Goal: Task Accomplishment & Management: Manage account settings

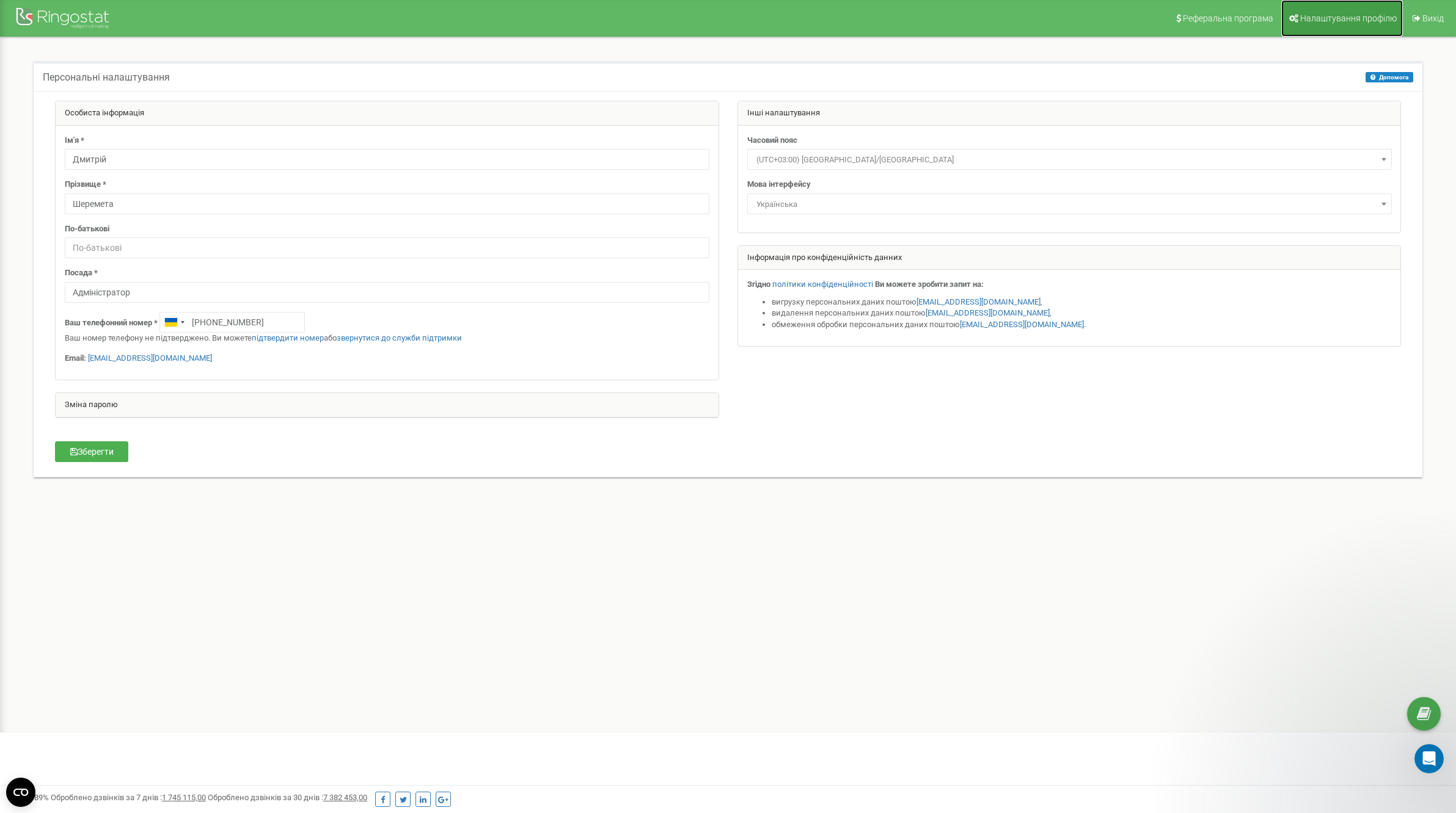
click at [1328, 15] on span "Налаштування профілю" at bounding box center [1349, 18] width 96 height 9
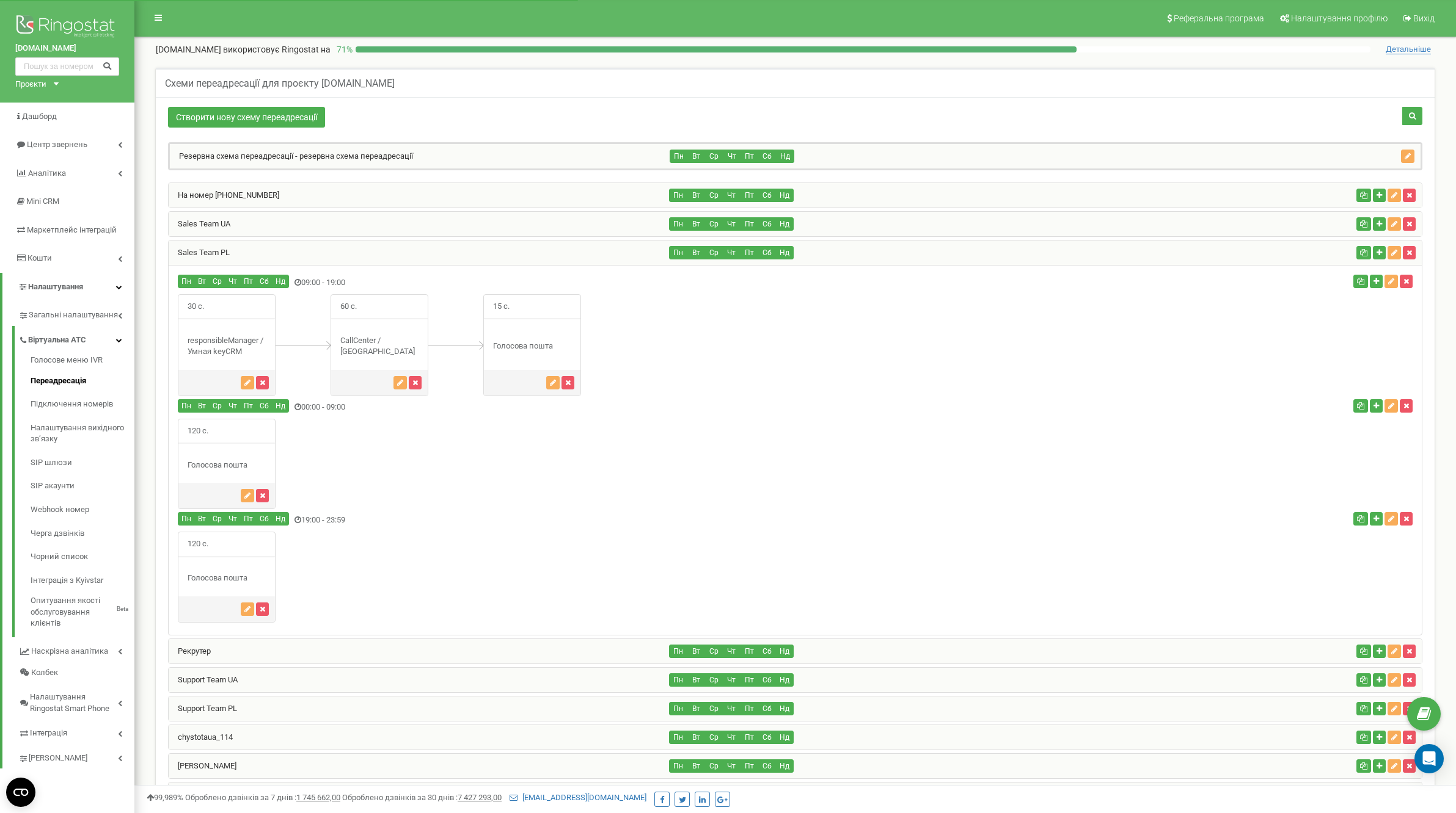
scroll to position [264, 0]
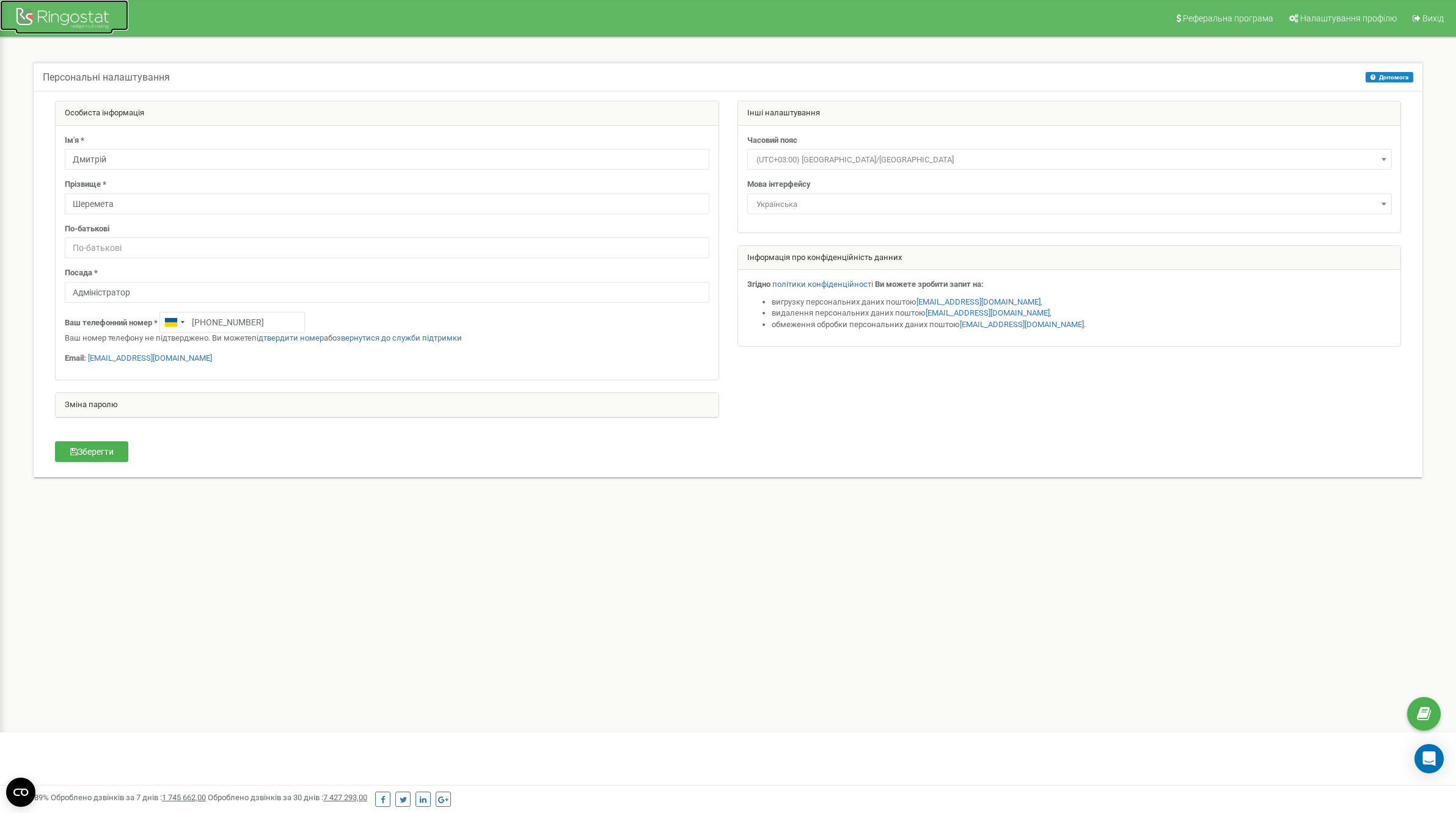
click at [72, 21] on div at bounding box center [64, 20] width 98 height 29
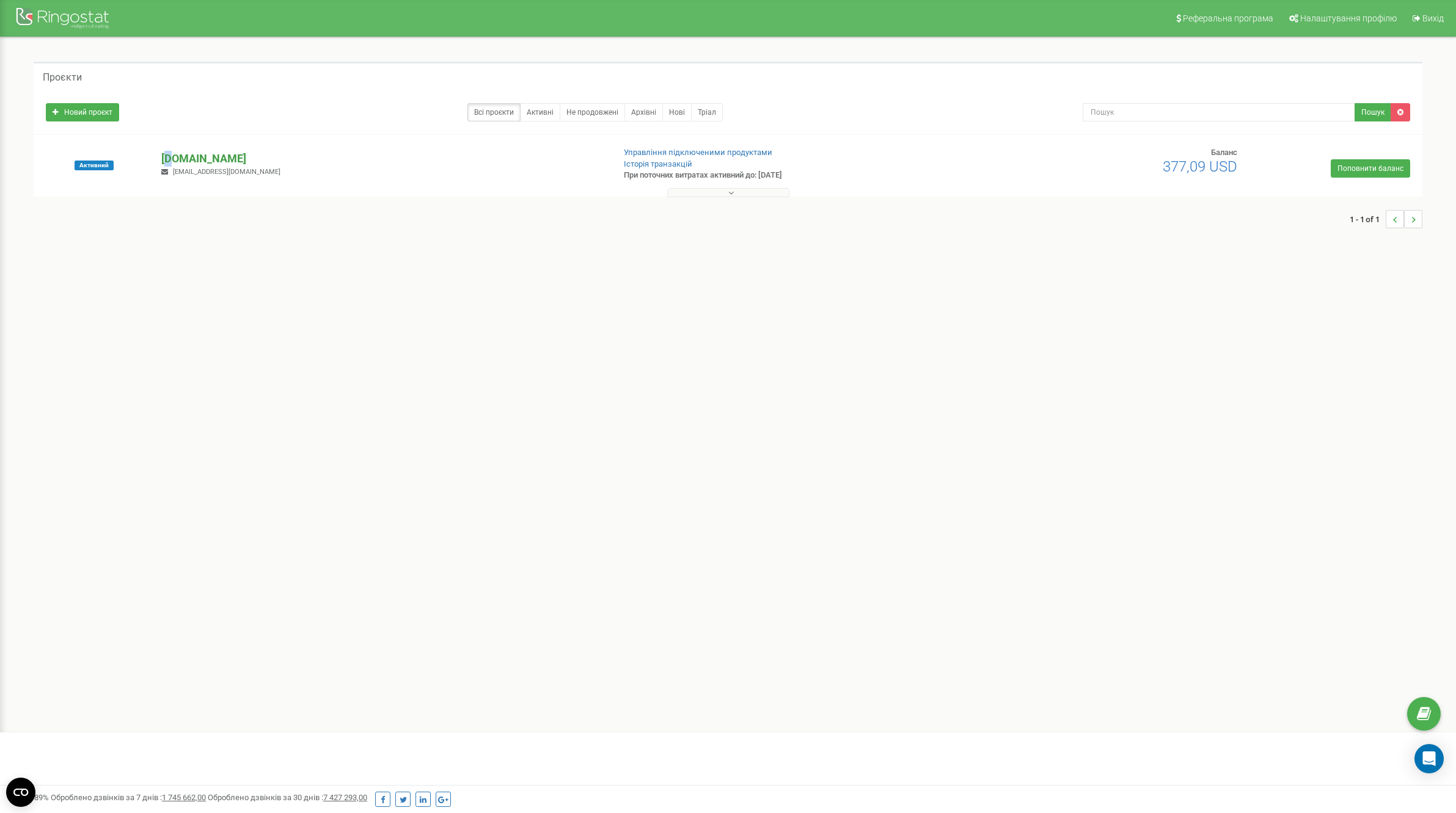
click at [170, 156] on p "[DOMAIN_NAME]" at bounding box center [382, 159] width 442 height 15
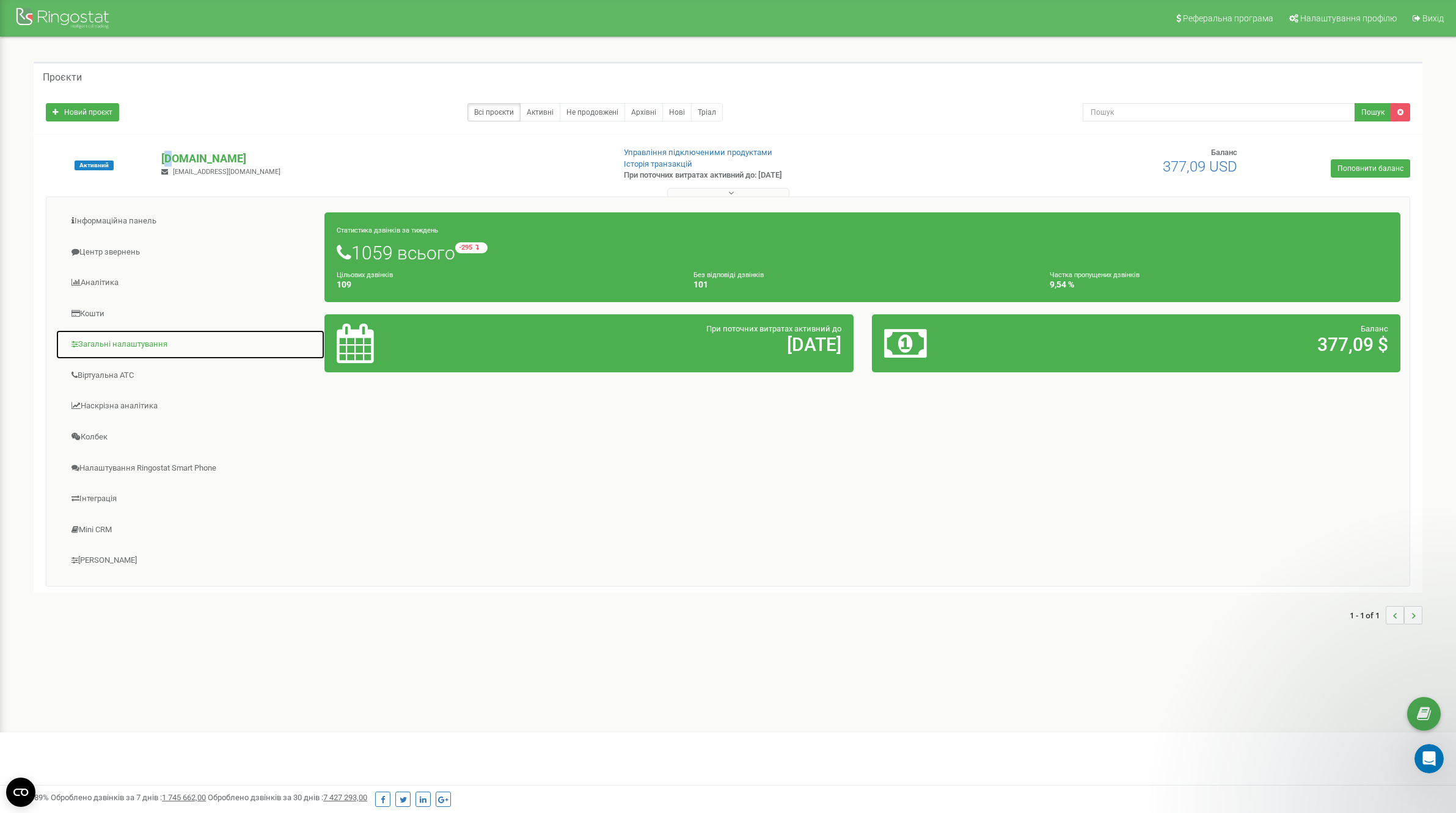
click at [127, 349] on link "Загальні налаштування" at bounding box center [191, 344] width 270 height 30
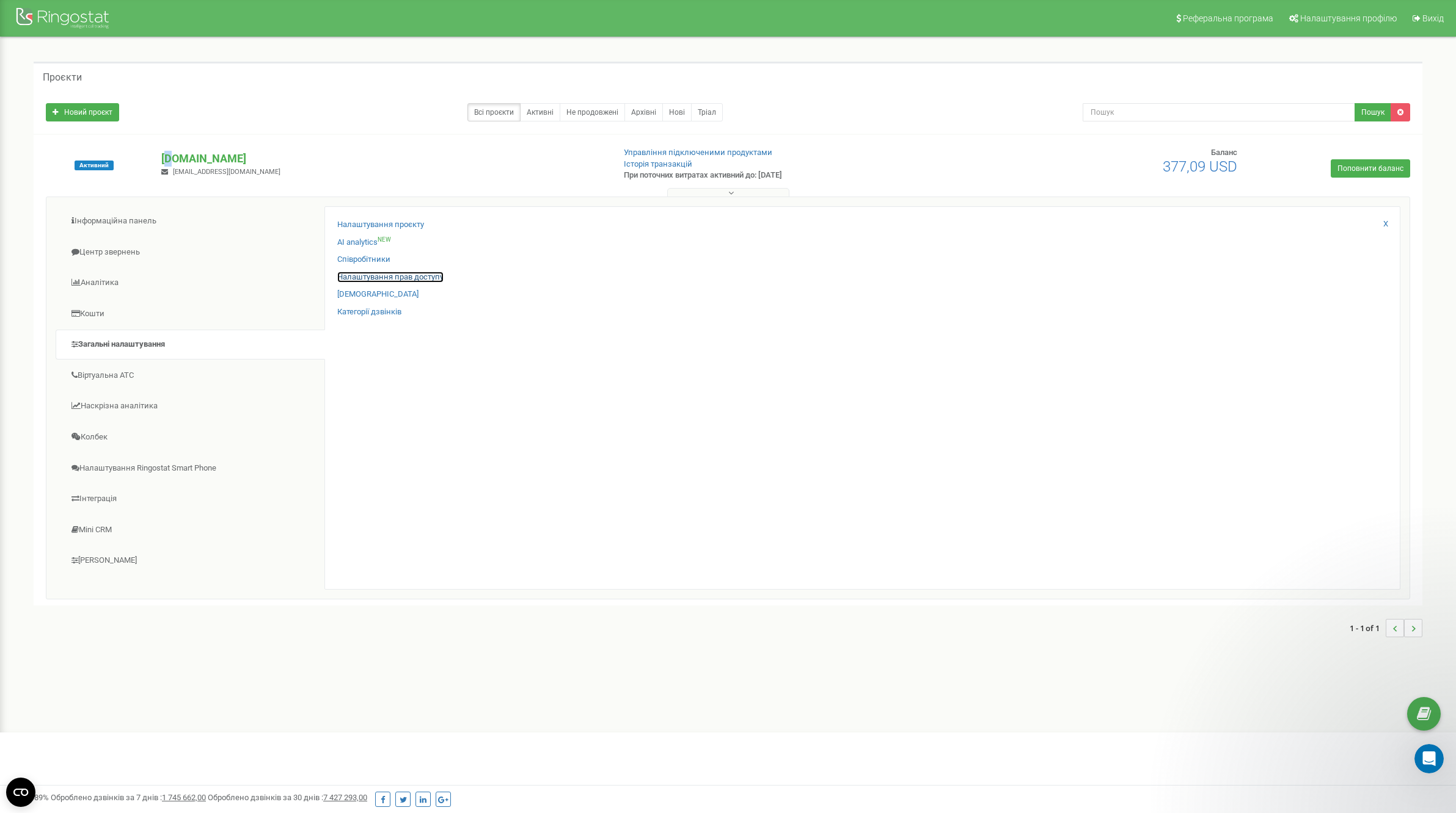
click at [423, 274] on link "Налаштування прав доступу" at bounding box center [391, 278] width 107 height 12
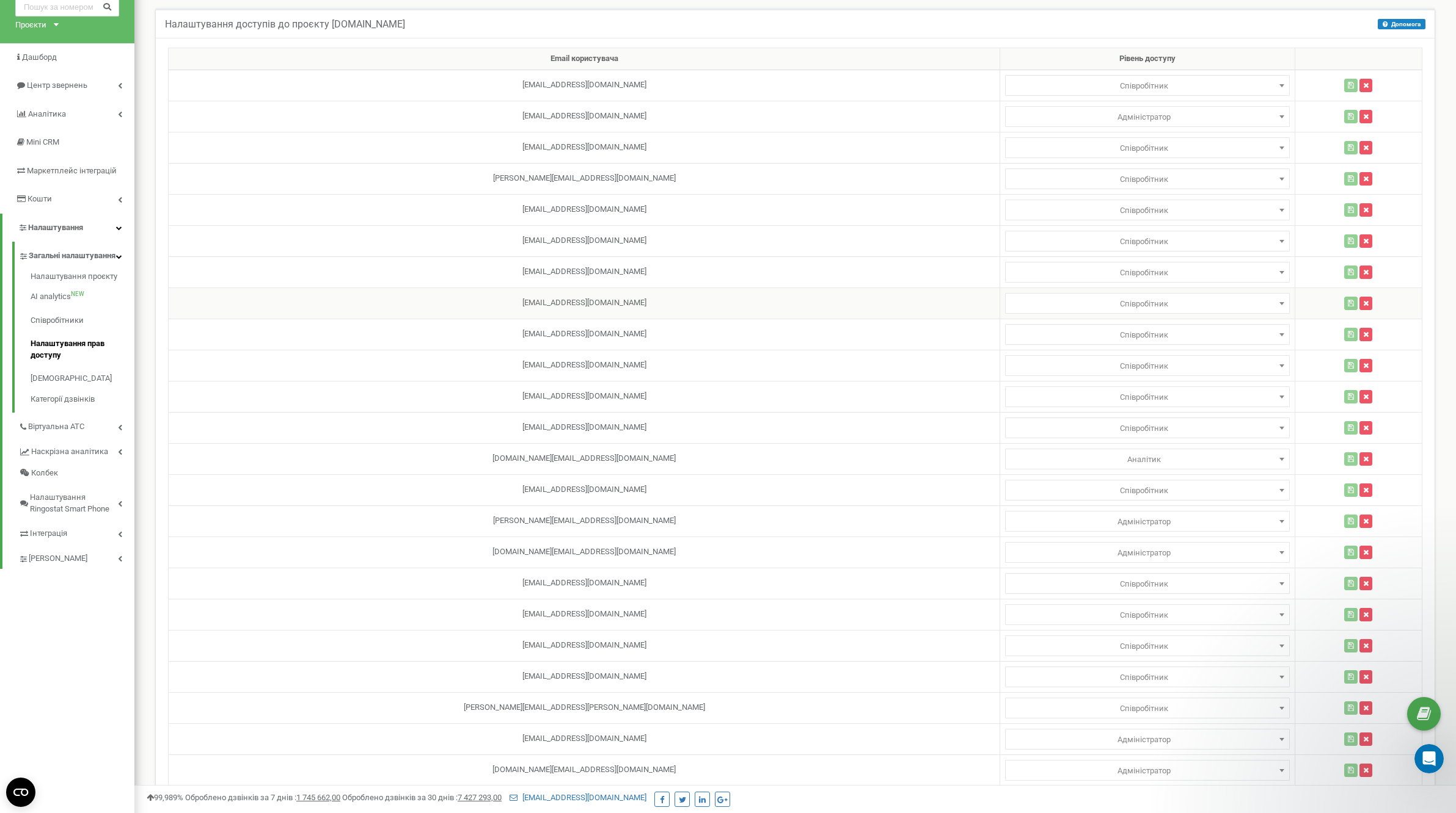
scroll to position [58, 0]
select select
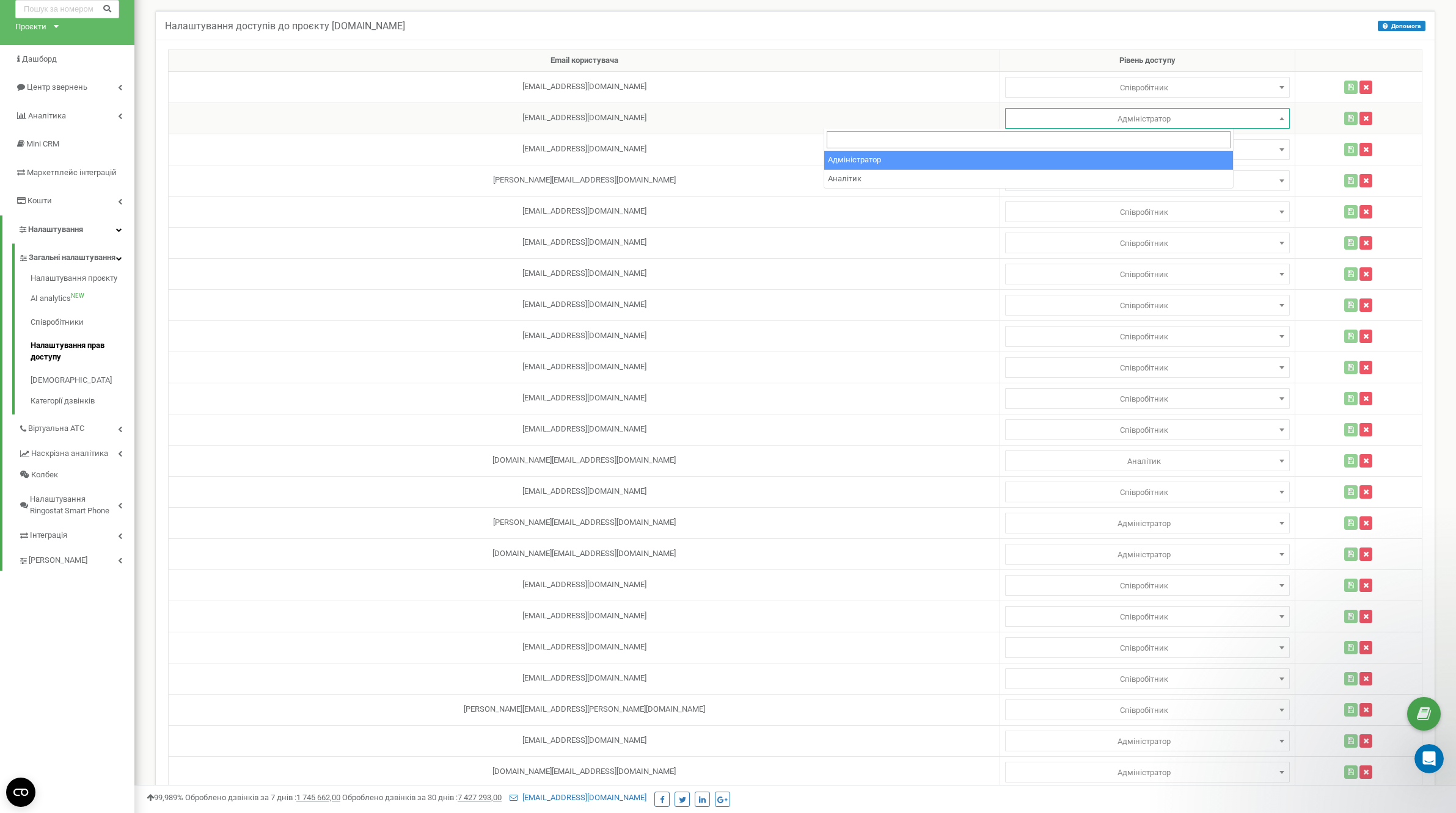
click at [1068, 112] on span "Адміністратор" at bounding box center [1147, 119] width 276 height 17
click at [777, 121] on td "hello@chystota.com.ua" at bounding box center [584, 118] width 832 height 31
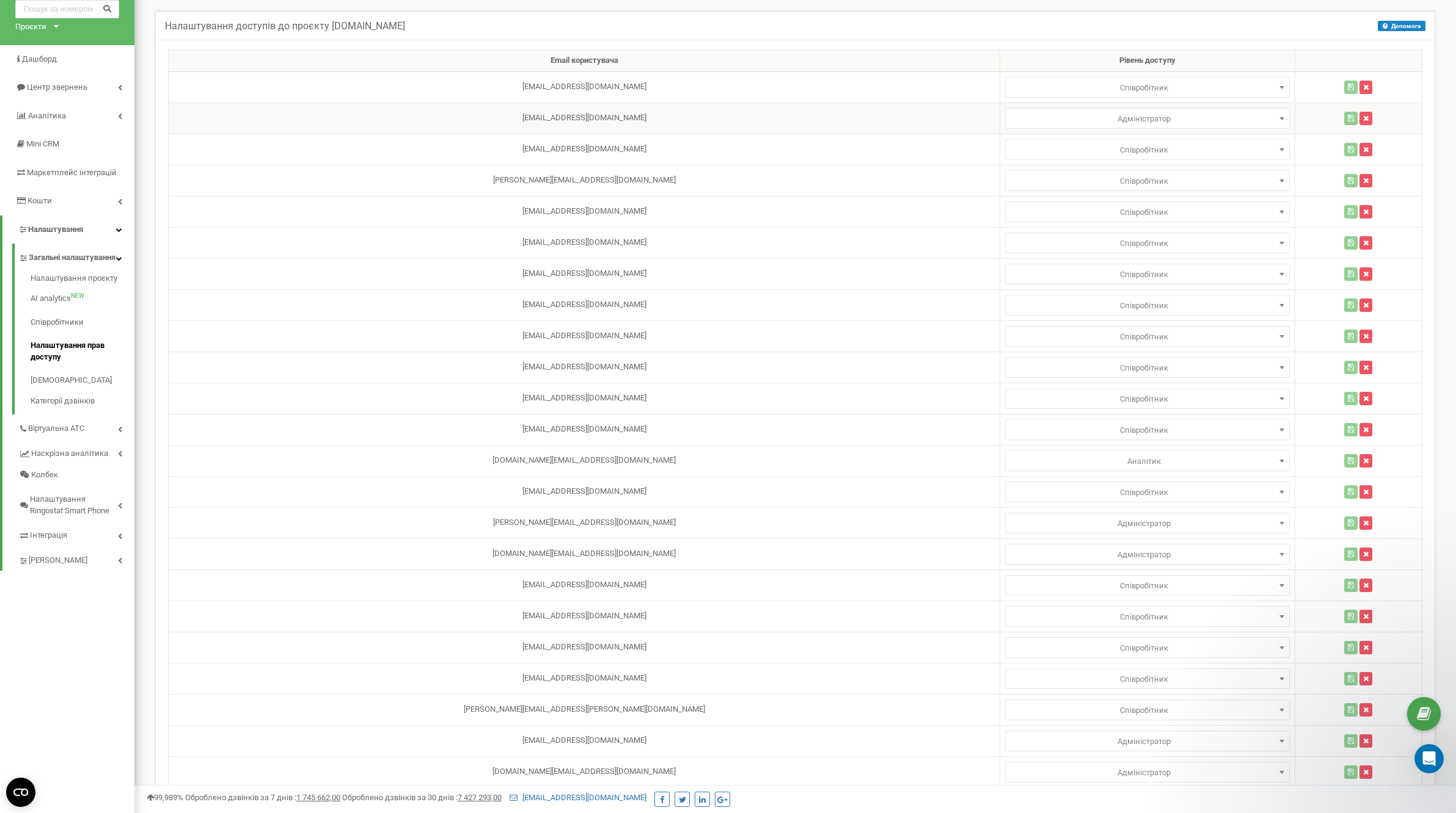
click at [777, 121] on td "[EMAIL_ADDRESS][DOMAIN_NAME]" at bounding box center [584, 118] width 832 height 31
click at [539, 122] on td "[EMAIL_ADDRESS][DOMAIN_NAME]" at bounding box center [584, 118] width 832 height 31
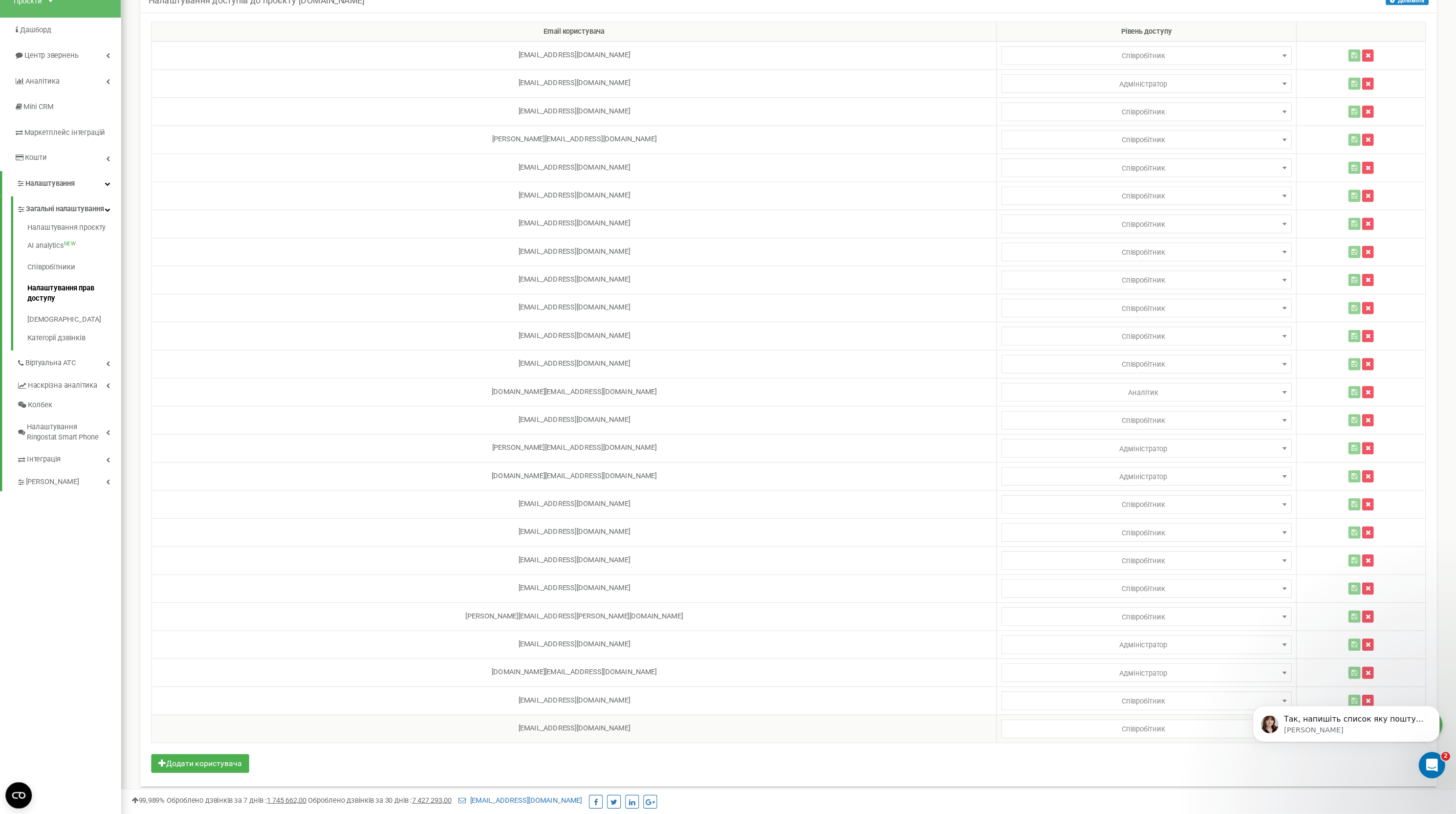
scroll to position [0, 0]
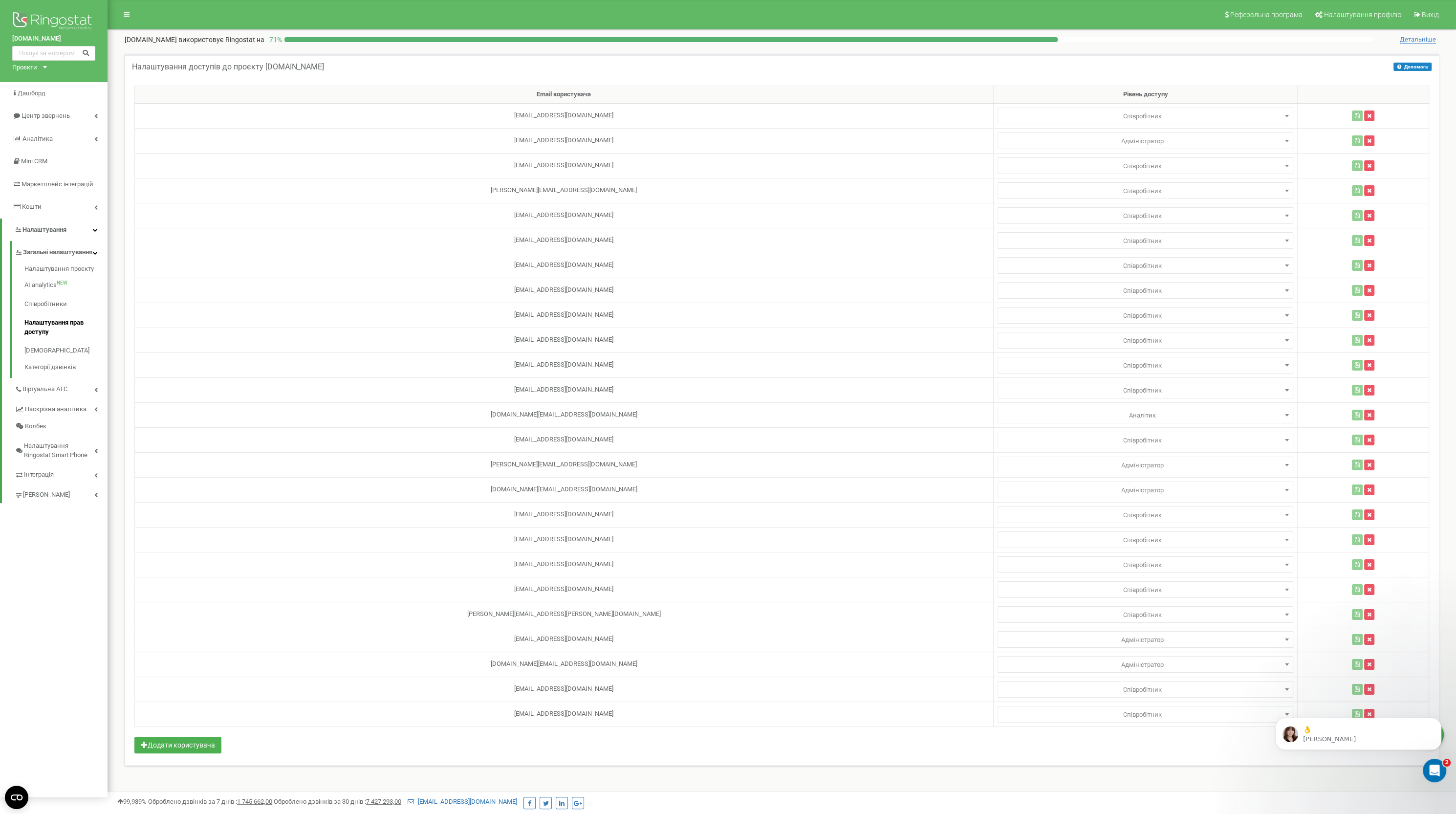
drag, startPoint x: 426, startPoint y: 91, endPoint x: 533, endPoint y: 756, distance: 673.6
click at [533, 651] on div "Email користувача Рівень доступу lviv.chystota@gmail.com Адміністратор Аналітик…" at bounding box center [781, 421] width 1314 height 688
copy table
click at [690, 651] on div "Налаштування доступів до проєкту chystota.ua Допомога Допомога У цьому меню вла…" at bounding box center [782, 416] width 1329 height 724
click at [1164, 485] on button "button" at bounding box center [1369, 490] width 10 height 11
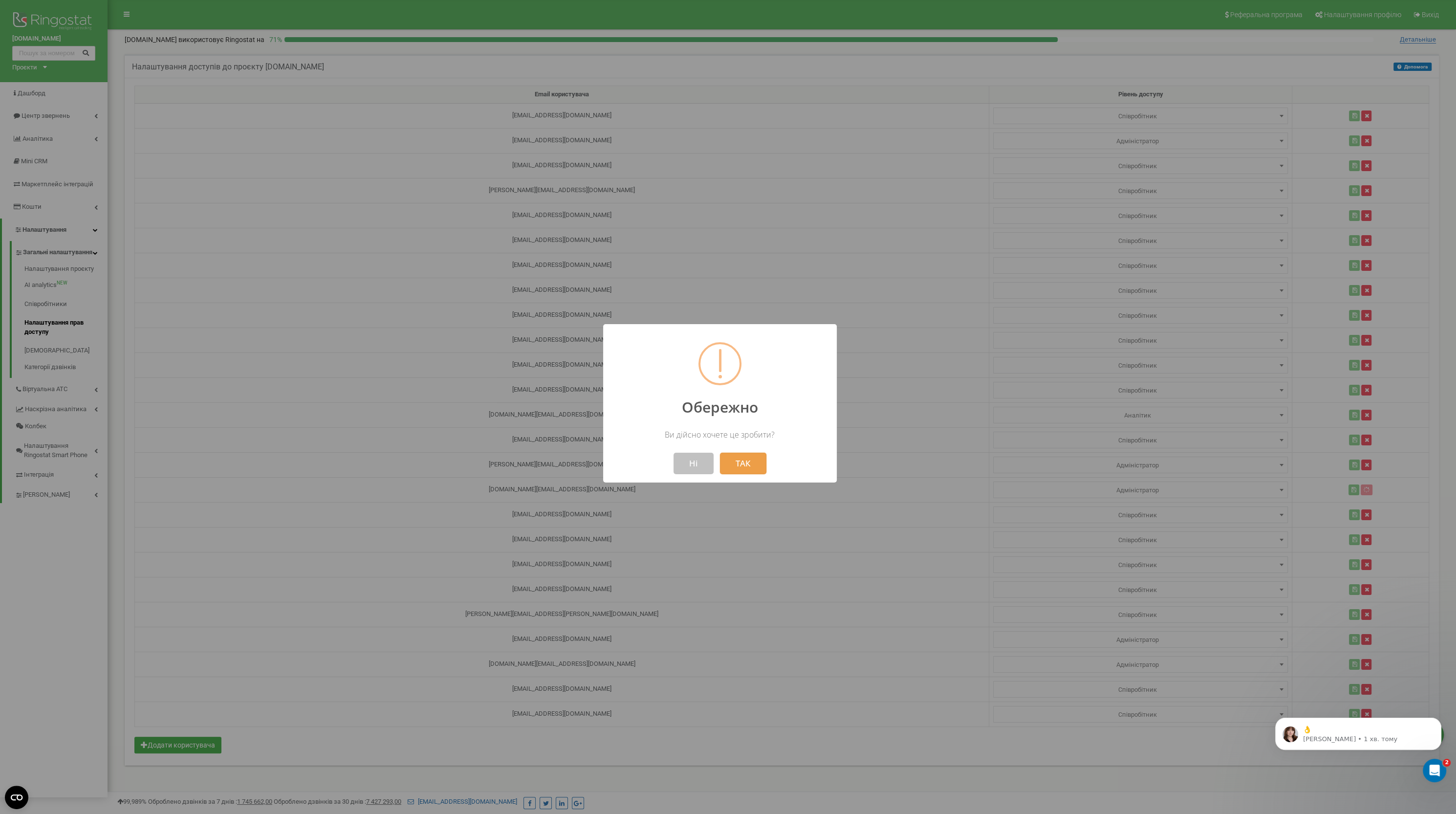
click at [749, 460] on button "ТАК" at bounding box center [743, 463] width 47 height 21
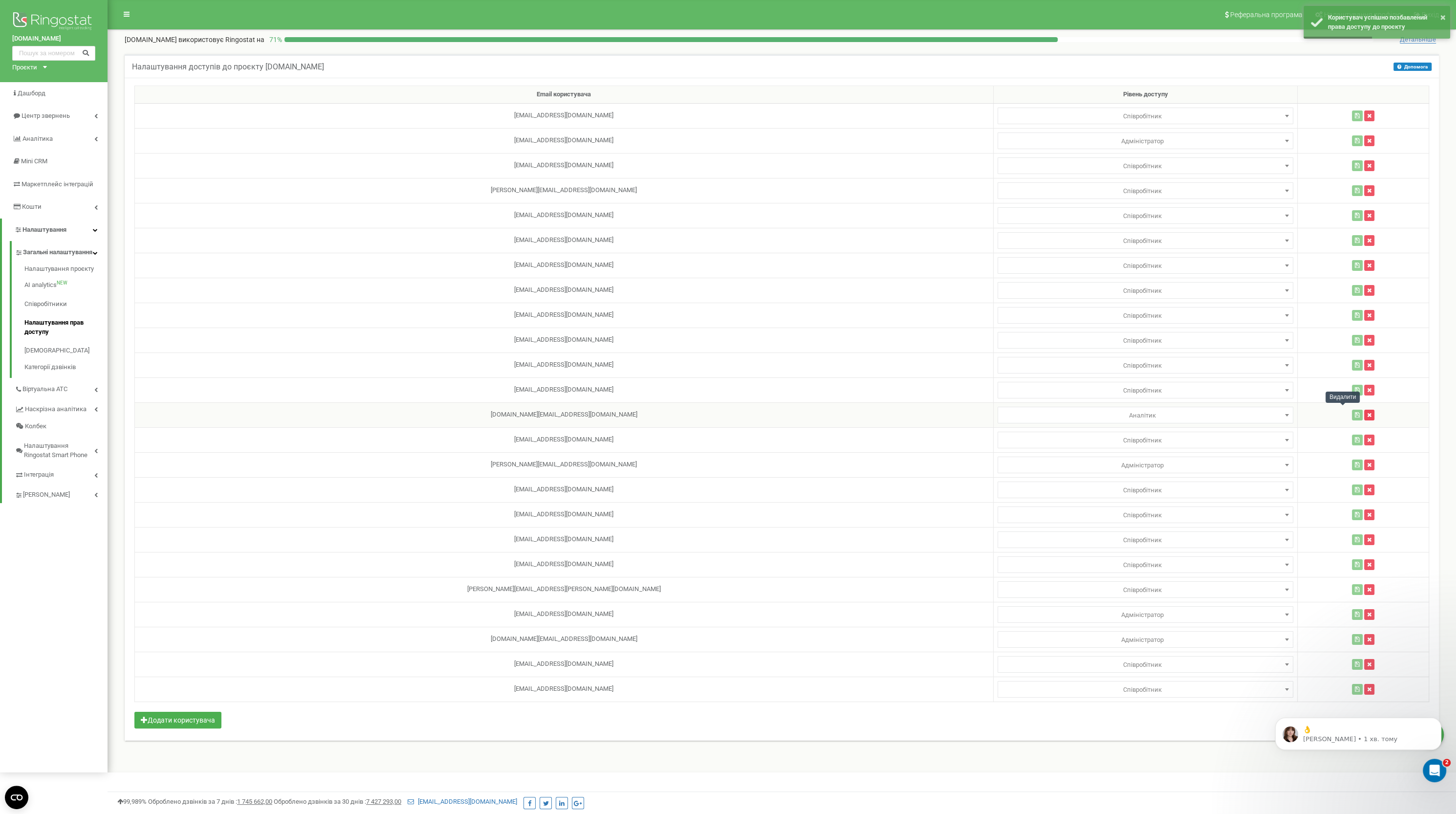
click at [1164, 414] on button "button" at bounding box center [1369, 415] width 10 height 11
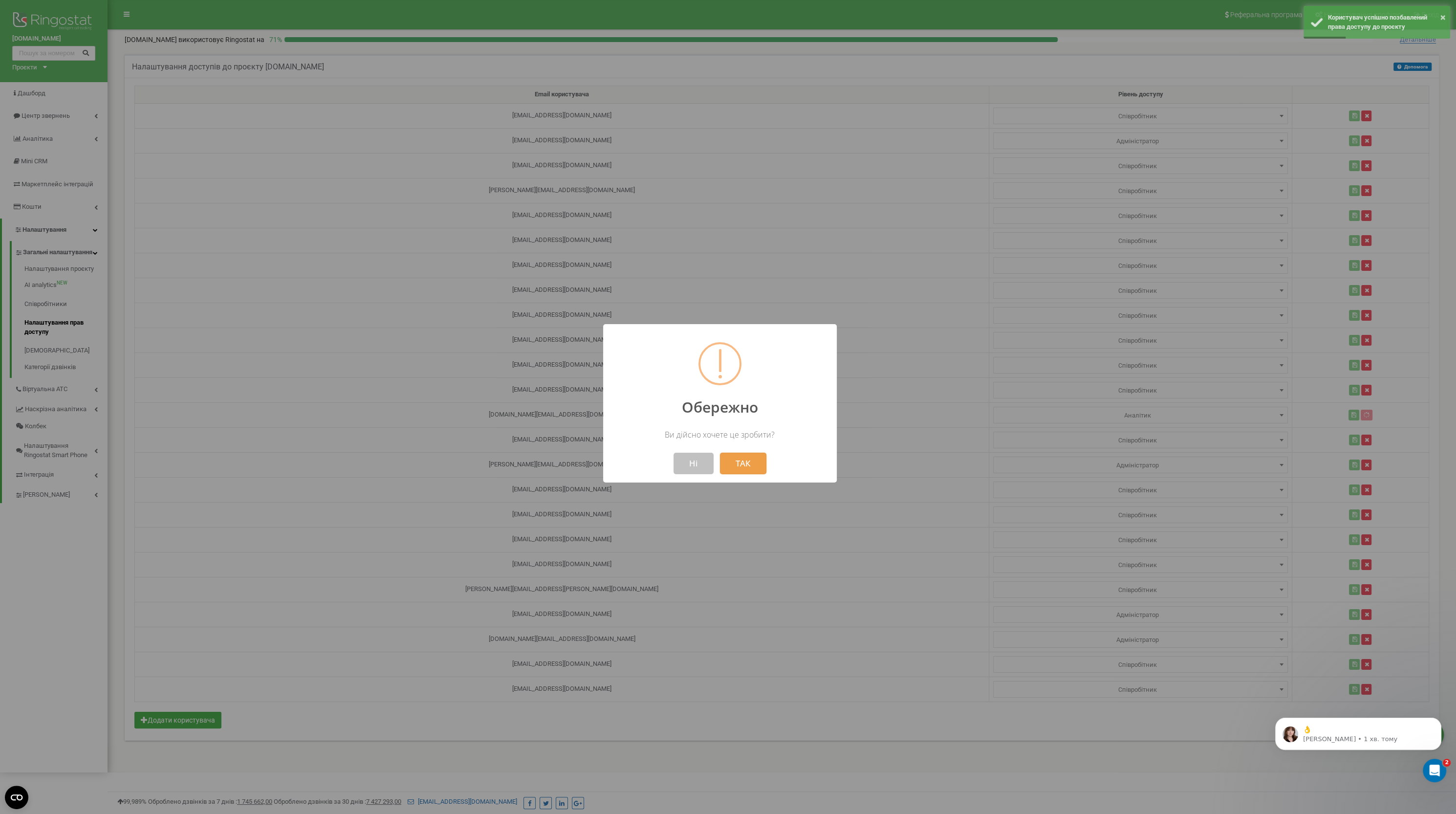
click at [752, 454] on button "ТАК" at bounding box center [743, 463] width 47 height 21
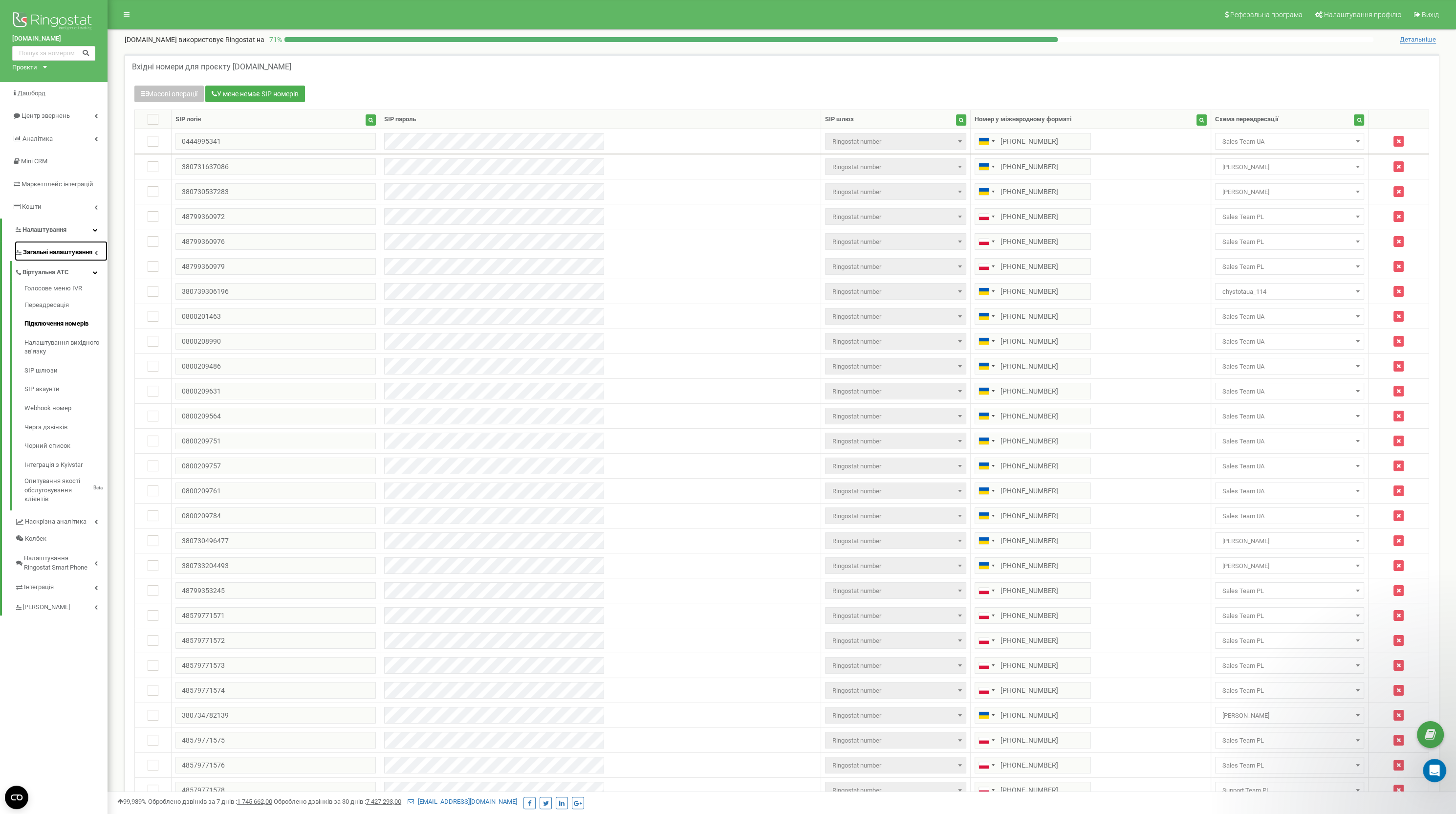
click at [71, 253] on span "Загальні налаштування" at bounding box center [57, 253] width 69 height 10
click at [62, 324] on link "Налаштування прав доступу" at bounding box center [66, 327] width 83 height 28
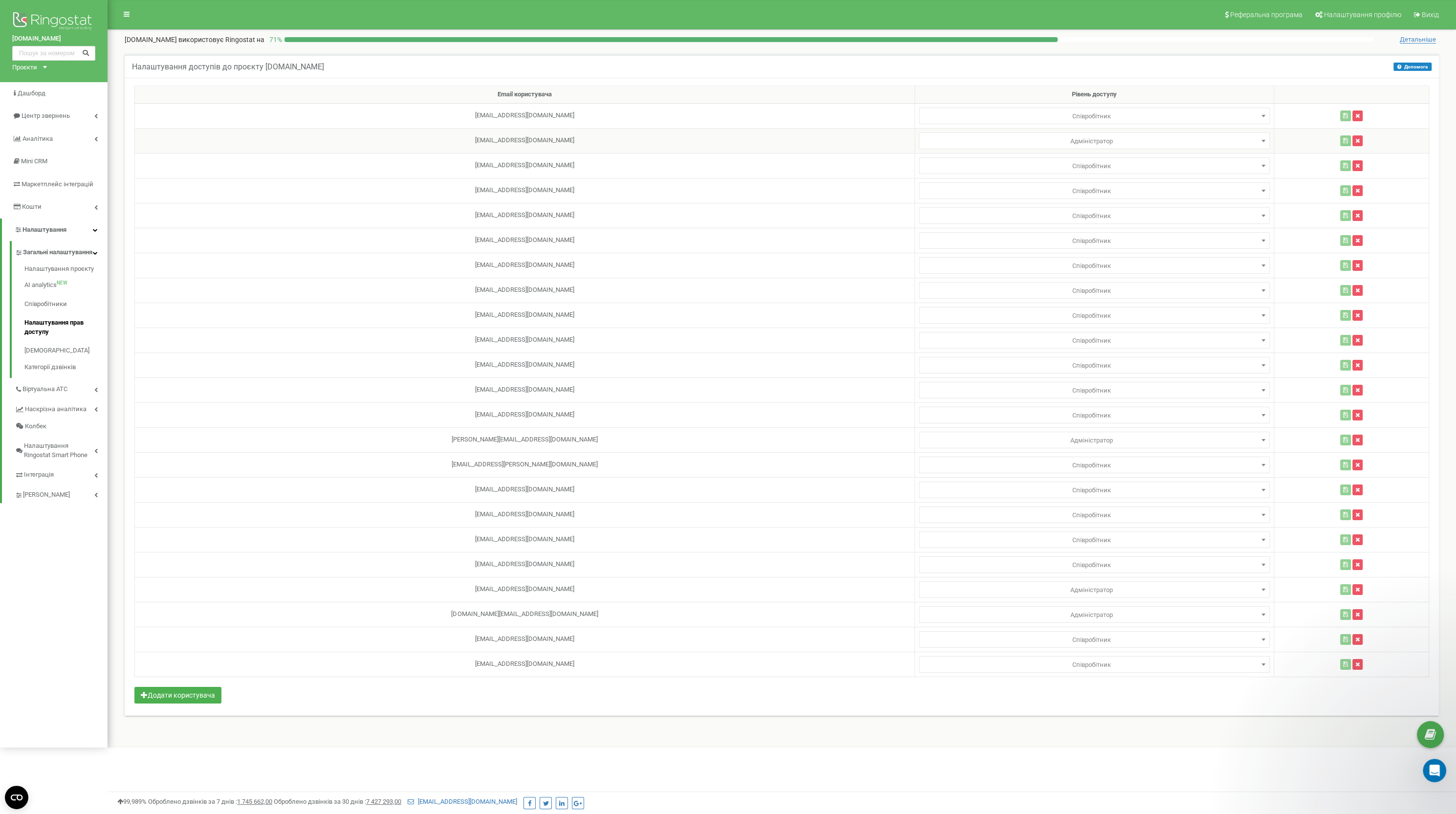
select select
click at [1108, 139] on span "Адміністратор" at bounding box center [1094, 142] width 344 height 14
click at [52, 15] on img at bounding box center [54, 22] width 83 height 25
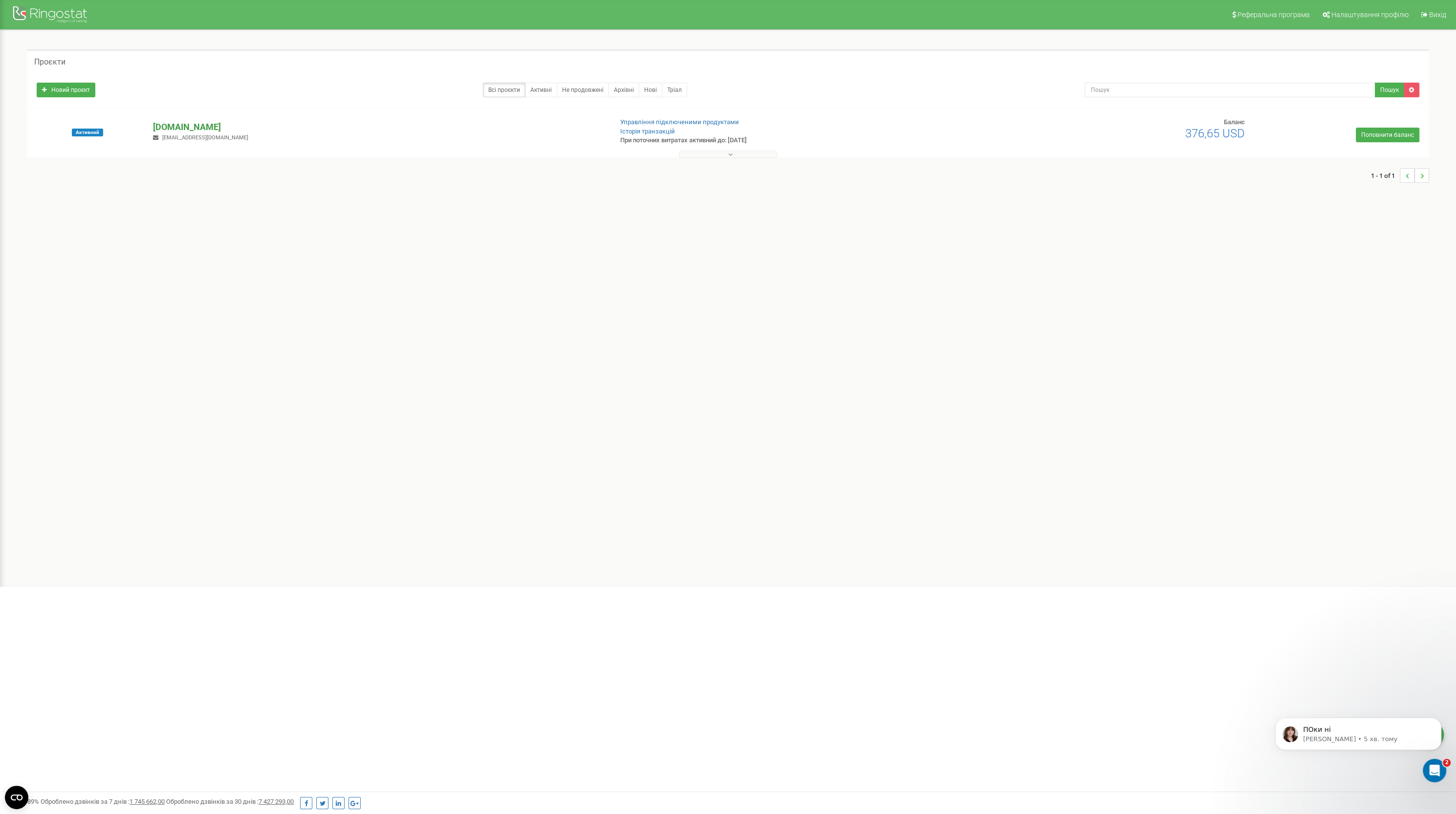
click at [185, 125] on p "[DOMAIN_NAME]" at bounding box center [379, 127] width 451 height 12
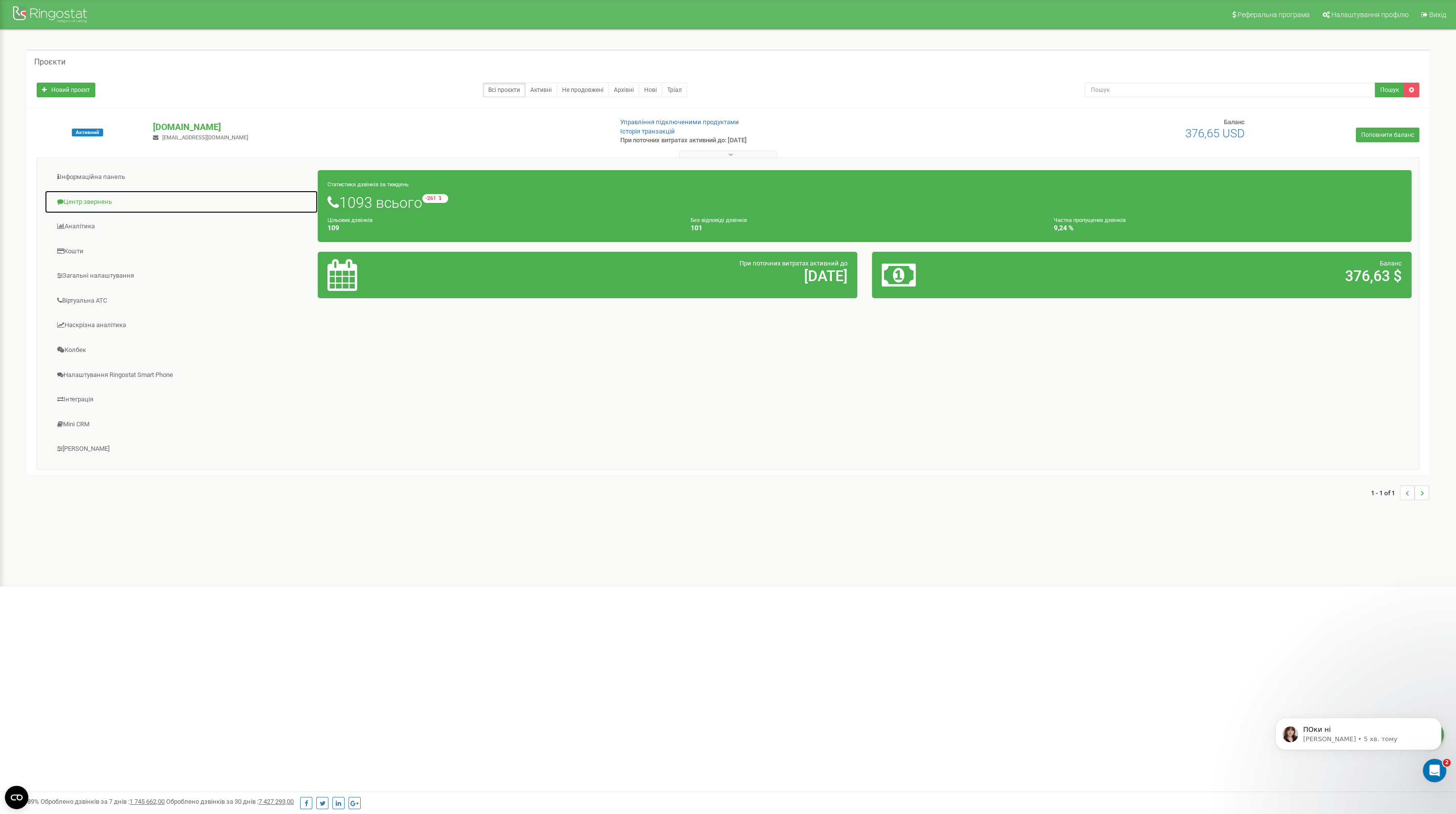
click at [89, 203] on link "Центр звернень" at bounding box center [181, 202] width 273 height 24
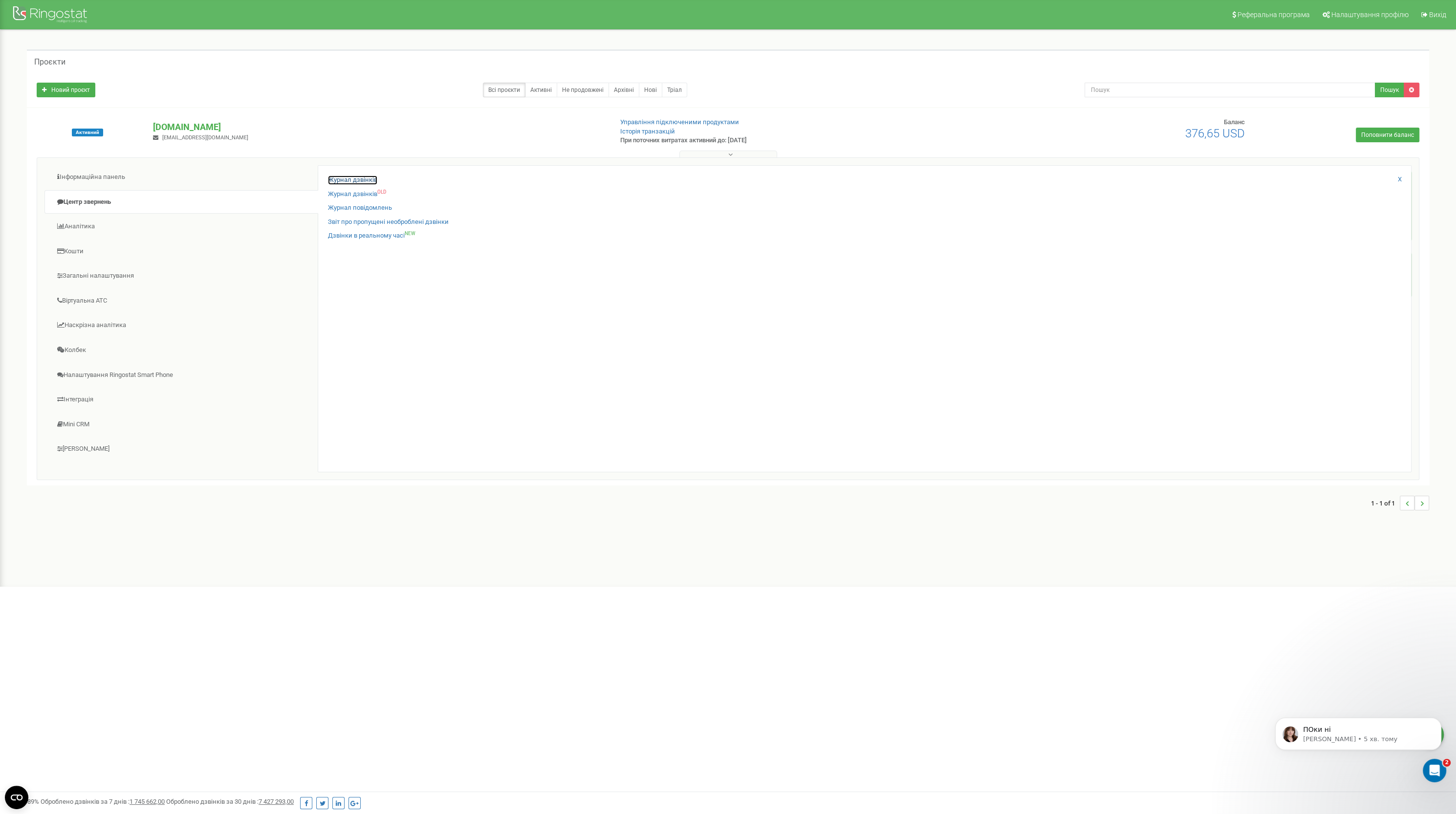
click at [373, 180] on link "Журнал дзвінків" at bounding box center [352, 180] width 49 height 10
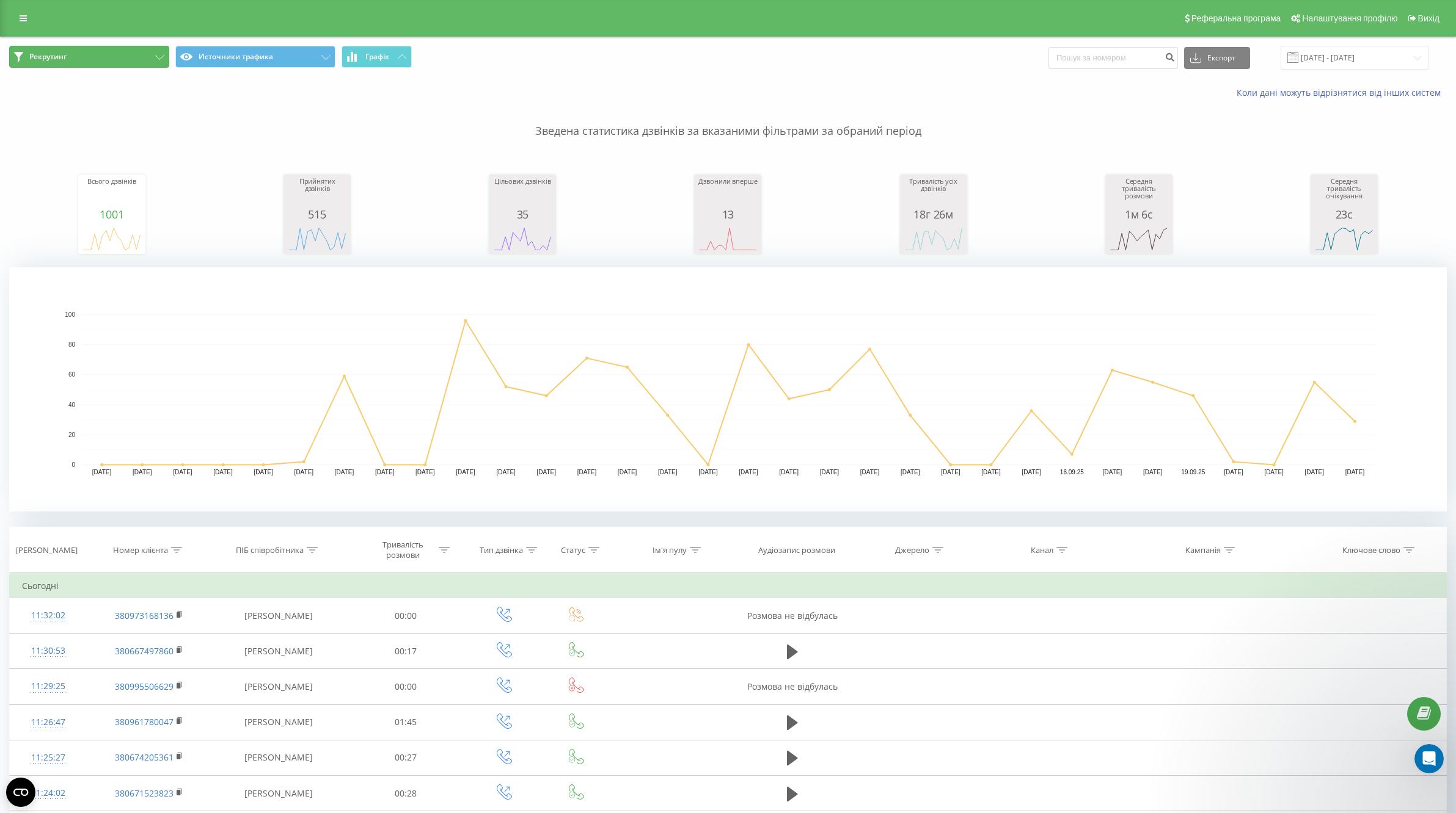
click at [101, 63] on button "Рекрутинг" at bounding box center [89, 57] width 160 height 22
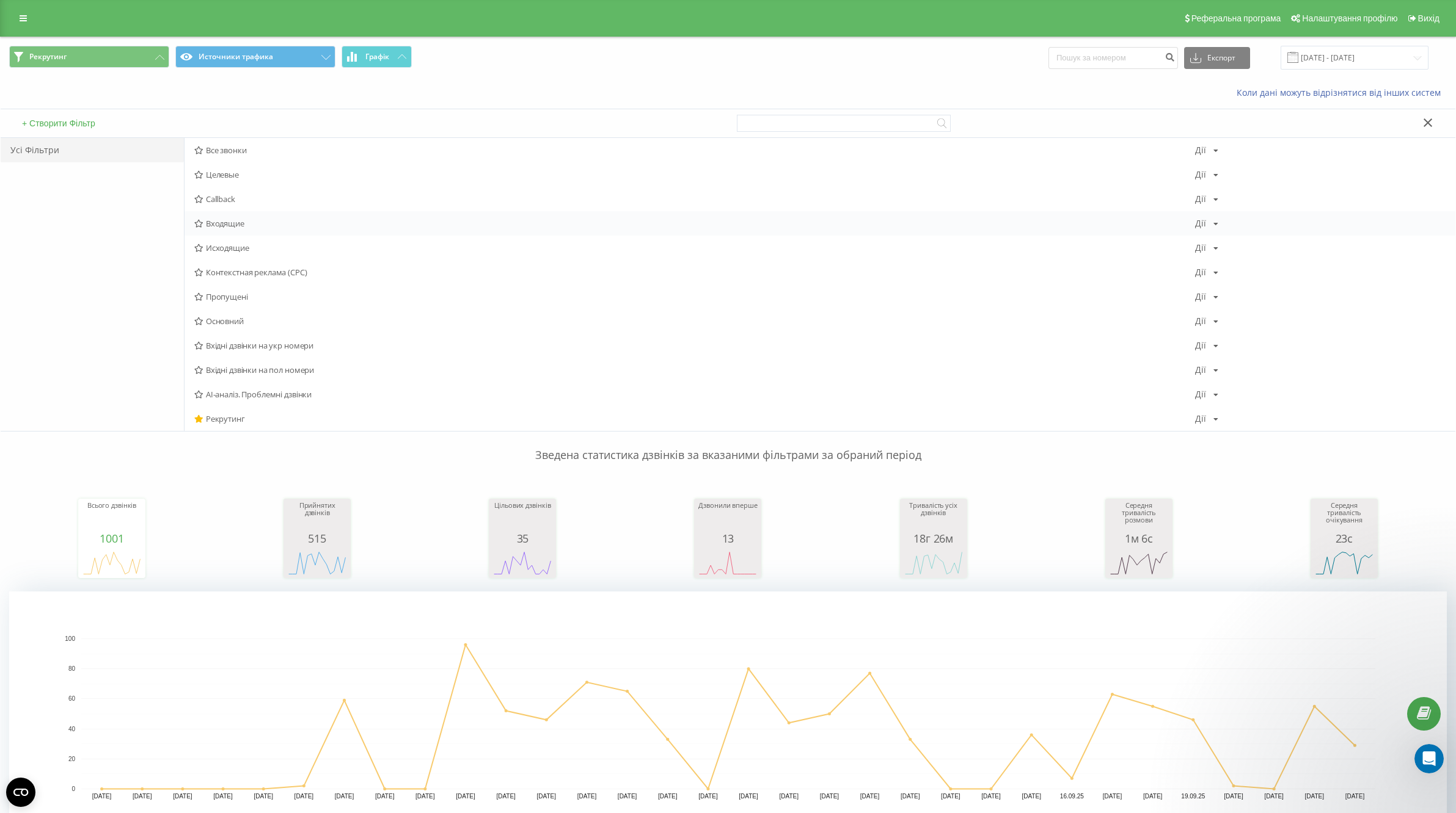
click at [268, 229] on div "Входящие Дії Редагувати Копіювати Видалити За замовчуванням Поділитися" at bounding box center [820, 223] width 1271 height 24
click at [239, 223] on span "Входящие" at bounding box center [694, 223] width 1001 height 9
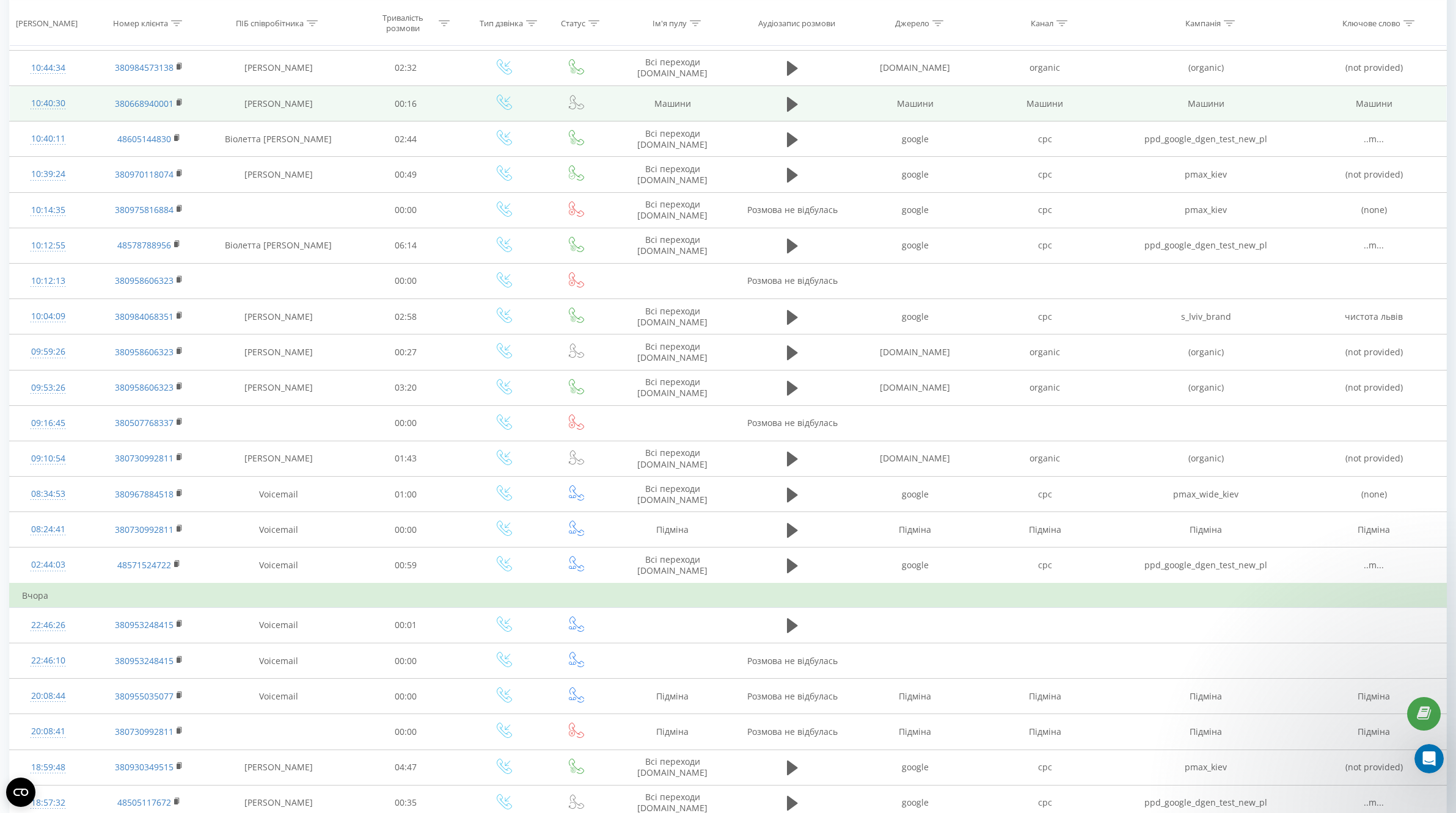
scroll to position [743, 0]
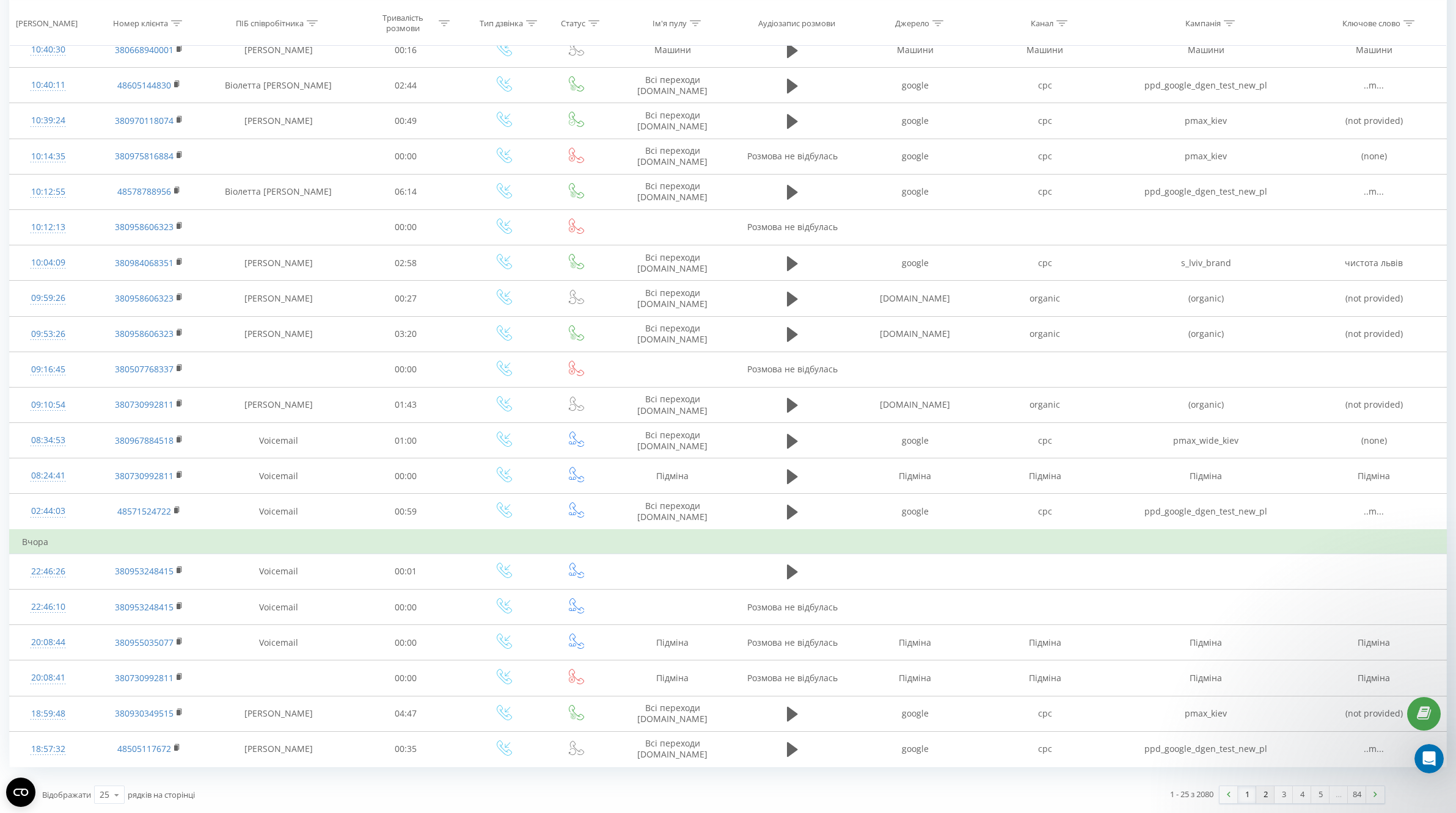
click at [1264, 798] on link "2" at bounding box center [1265, 795] width 18 height 17
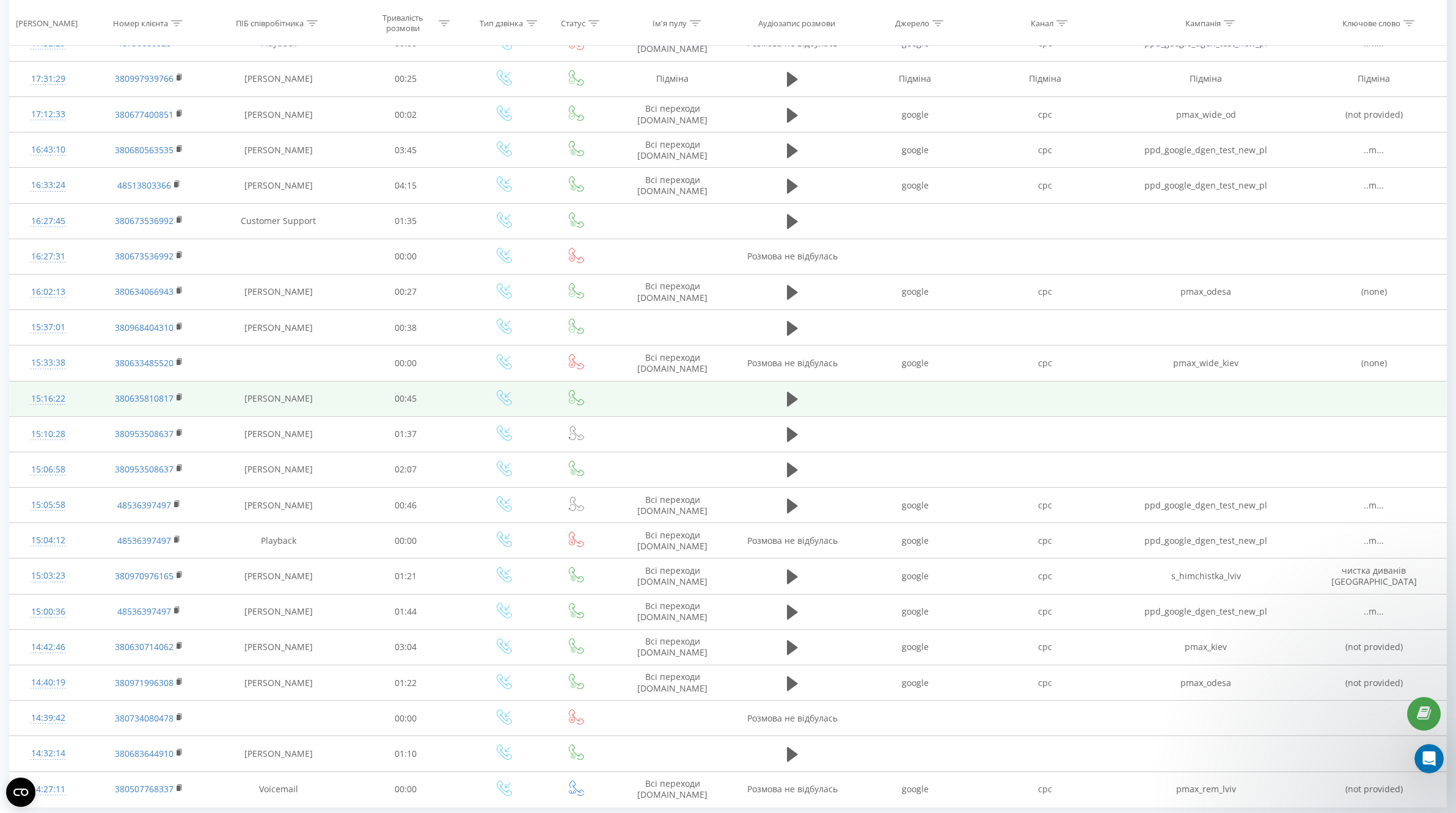
scroll to position [719, 0]
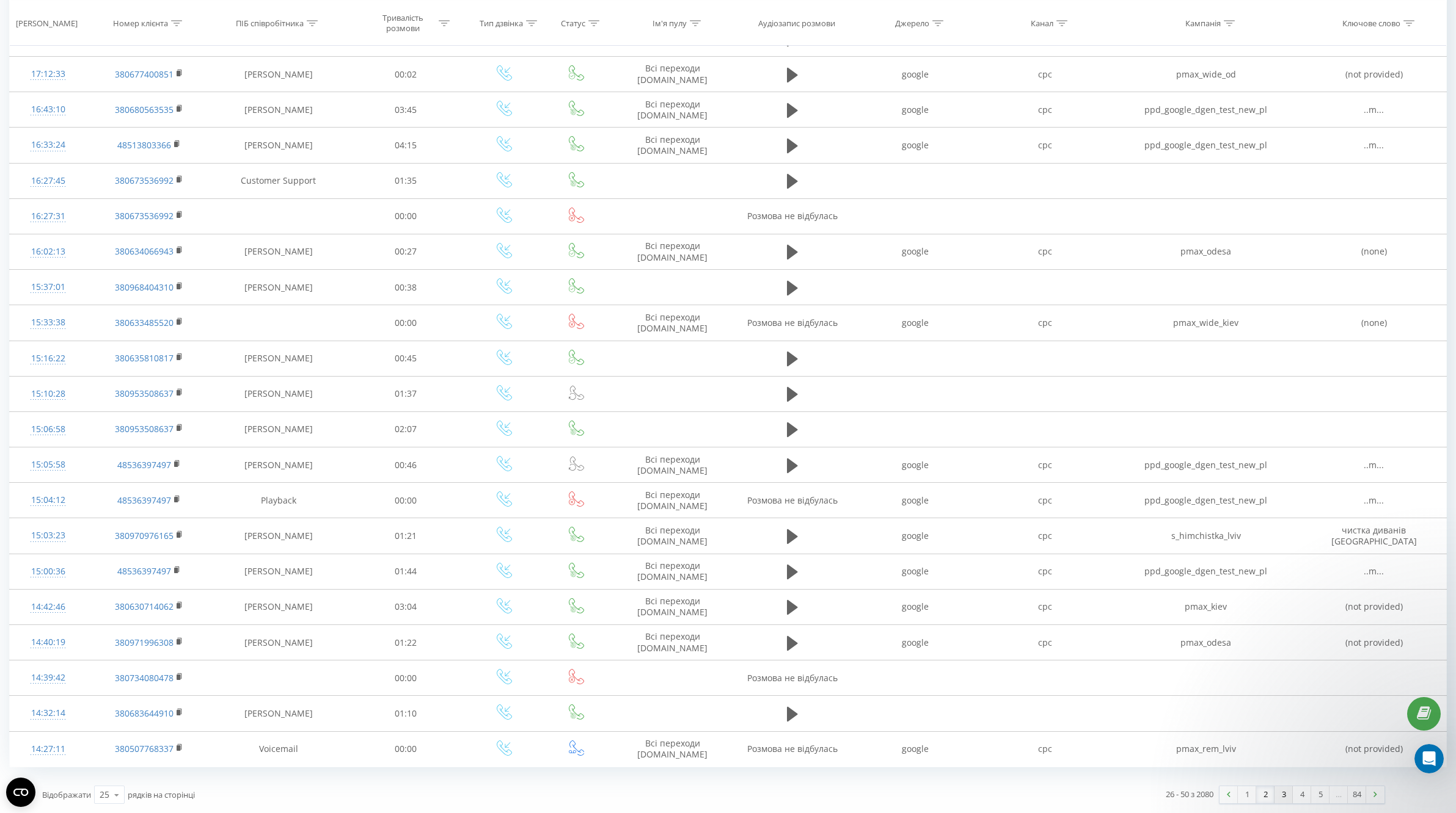
click at [1282, 797] on link "3" at bounding box center [1283, 795] width 18 height 17
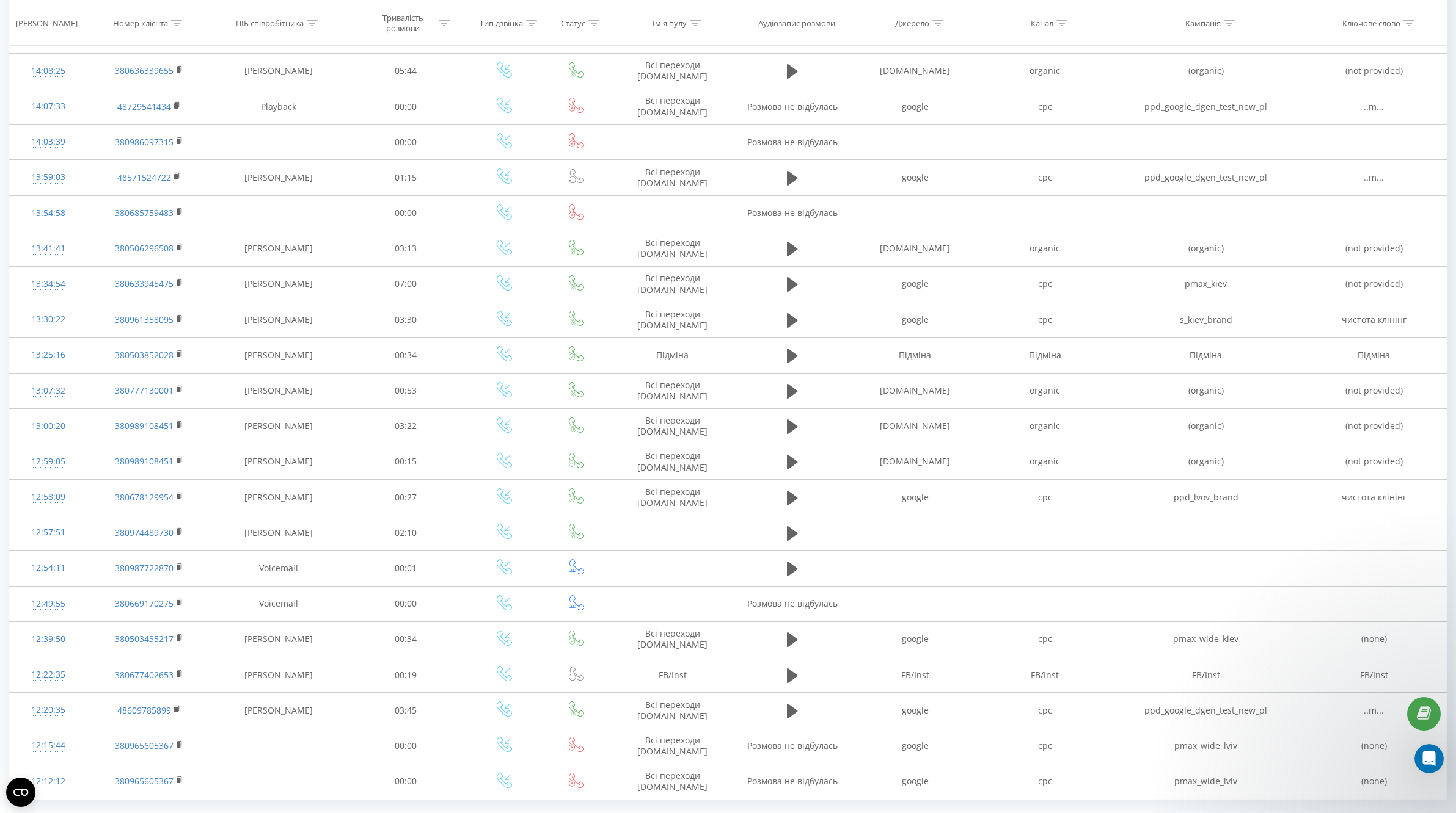
scroll to position [719, 0]
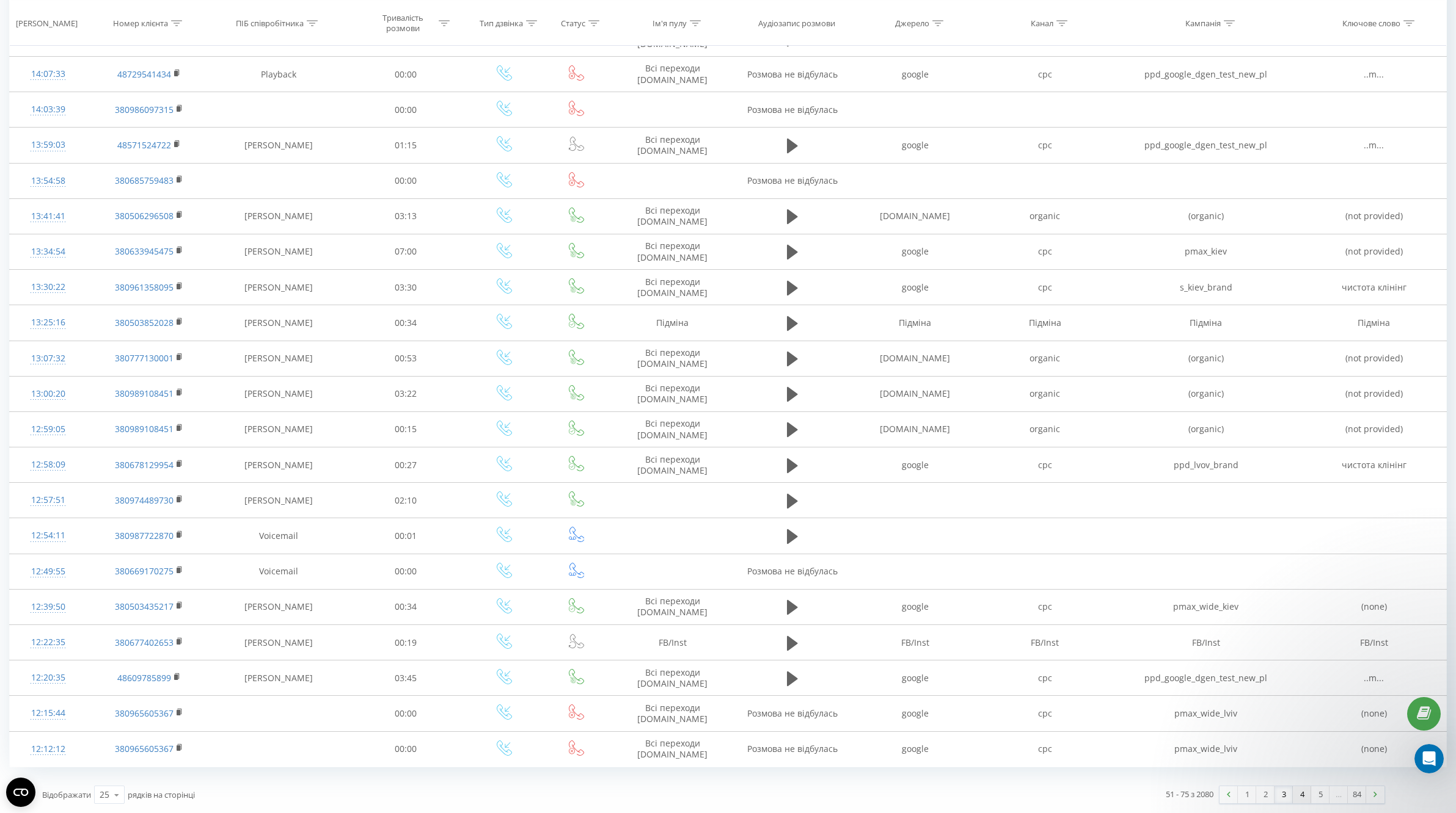
click at [1296, 797] on link "4" at bounding box center [1301, 795] width 18 height 17
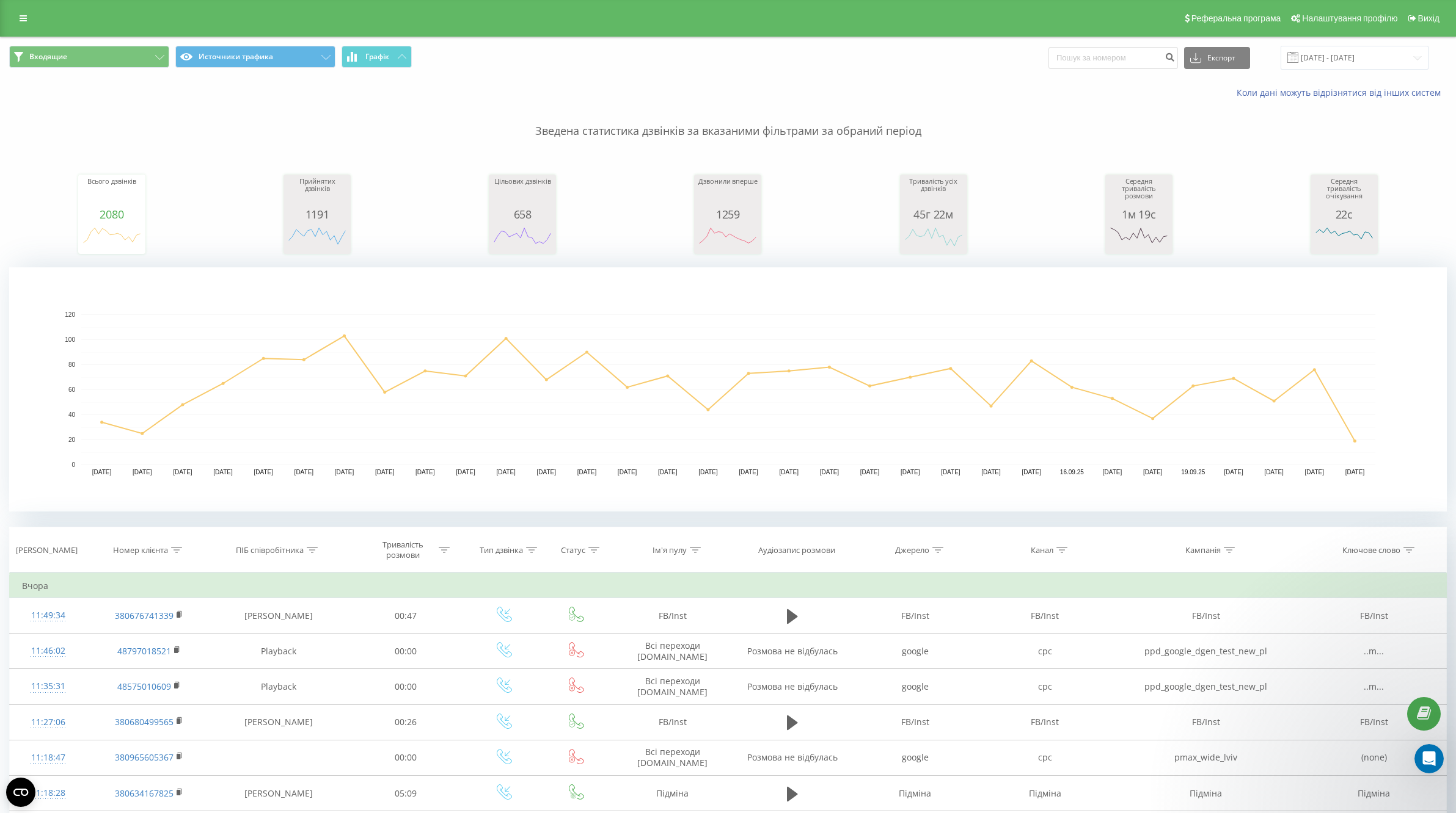
click at [1075, 141] on div "Зведена статистика дзвінків за вказаними фільтрами за обраний період Всього дзв…" at bounding box center [728, 305] width 1438 height 413
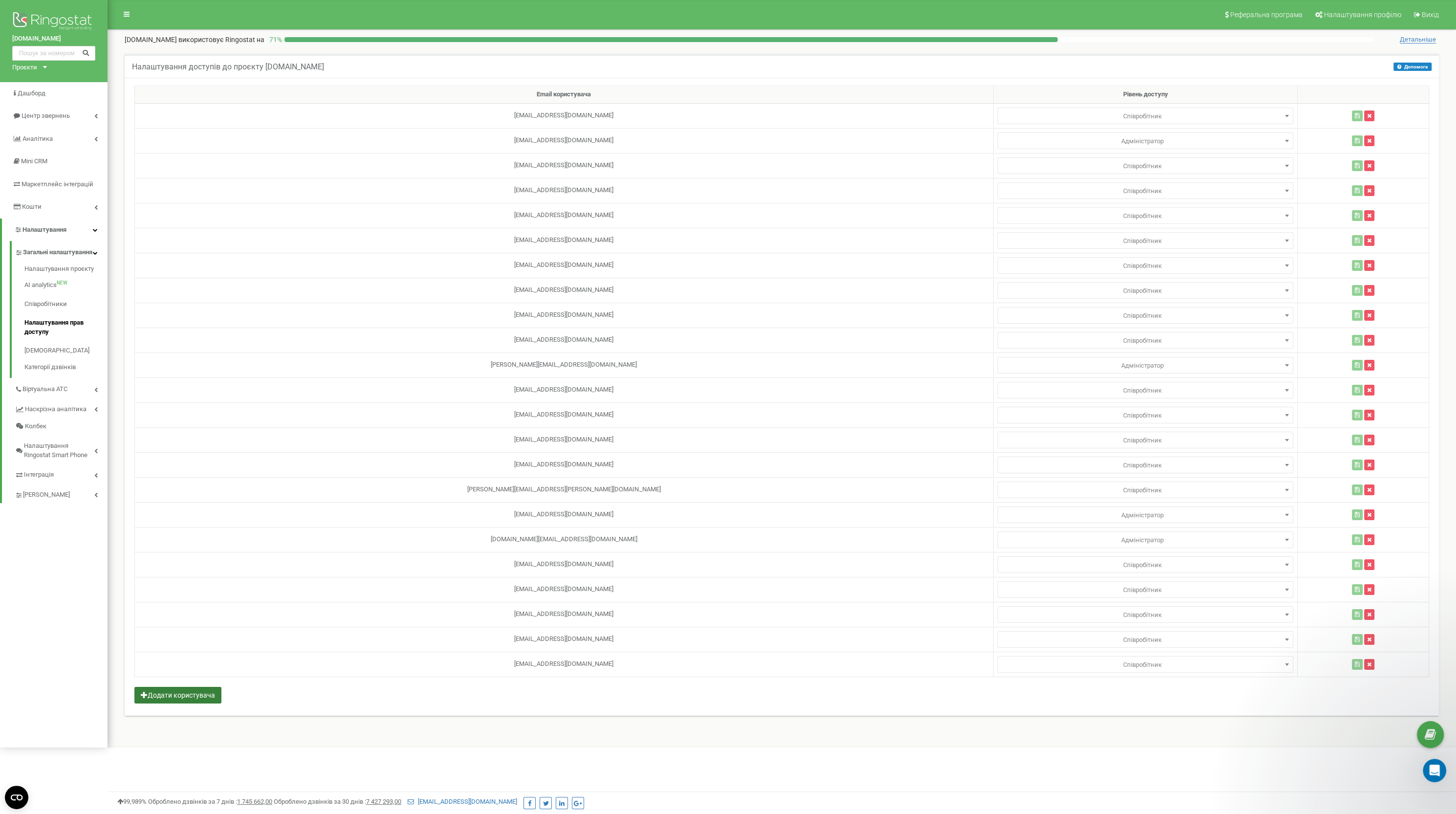
click at [195, 688] on button "Додати користувача" at bounding box center [178, 695] width 87 height 16
click at [383, 685] on input "text" at bounding box center [564, 690] width 851 height 16
type input "і"
type input "[PERSON_NAME][EMAIL_ADDRESS][DOMAIN_NAME]"
click at [471, 705] on div "Email користувача Рівень доступу [EMAIL_ADDRESS][DOMAIN_NAME] Адміністратор Ана…" at bounding box center [781, 409] width 1314 height 663
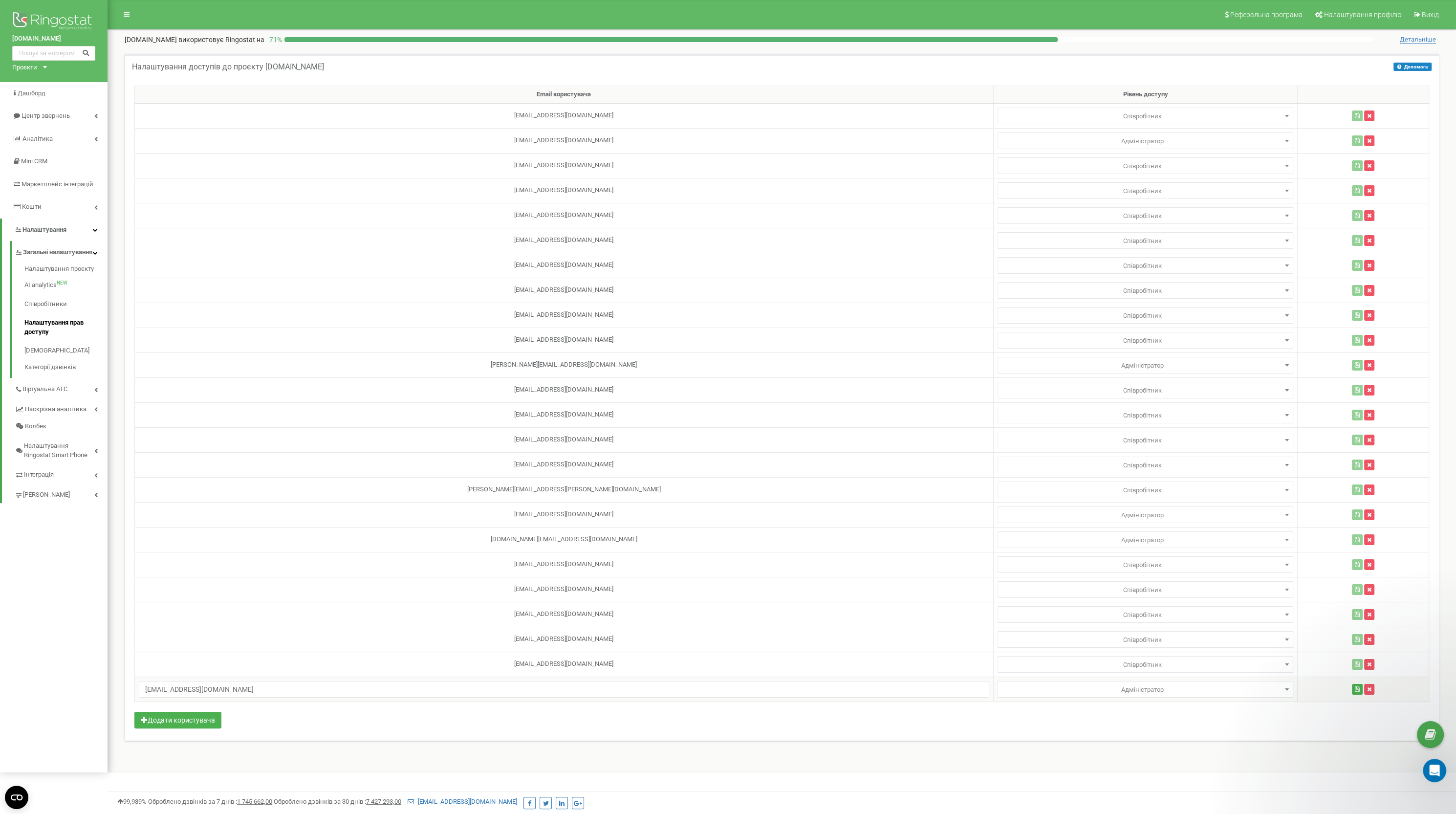
click at [1078, 676] on td "Адміністратор Аналітик Адміністратор" at bounding box center [1145, 689] width 304 height 25
click at [1077, 683] on span "Адміністратор" at bounding box center [1145, 690] width 289 height 14
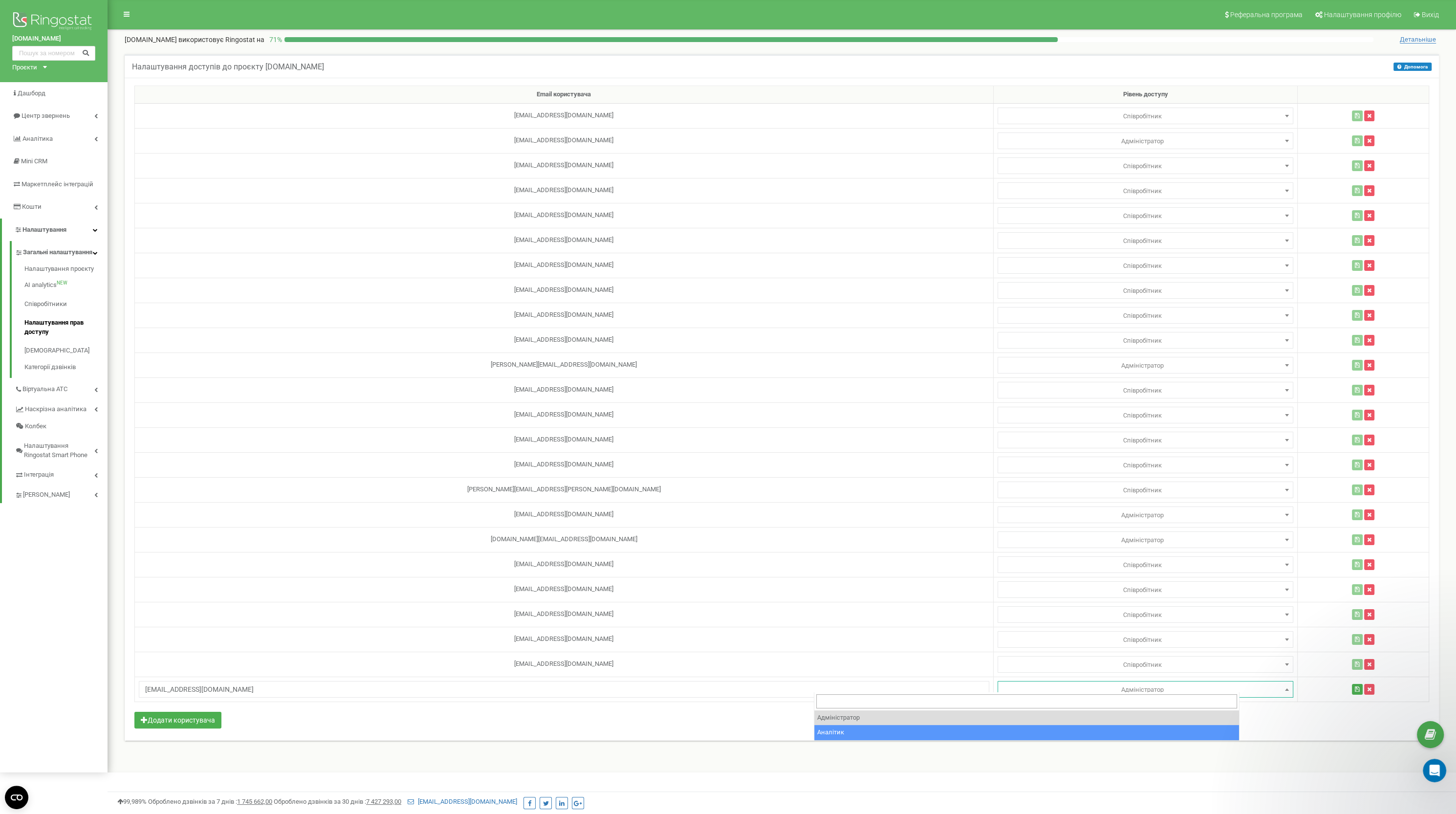
click at [746, 731] on div "Email користувача Рівень доступу lviv.chystota@gmail.com Адміністратор Аналітик…" at bounding box center [781, 409] width 1314 height 663
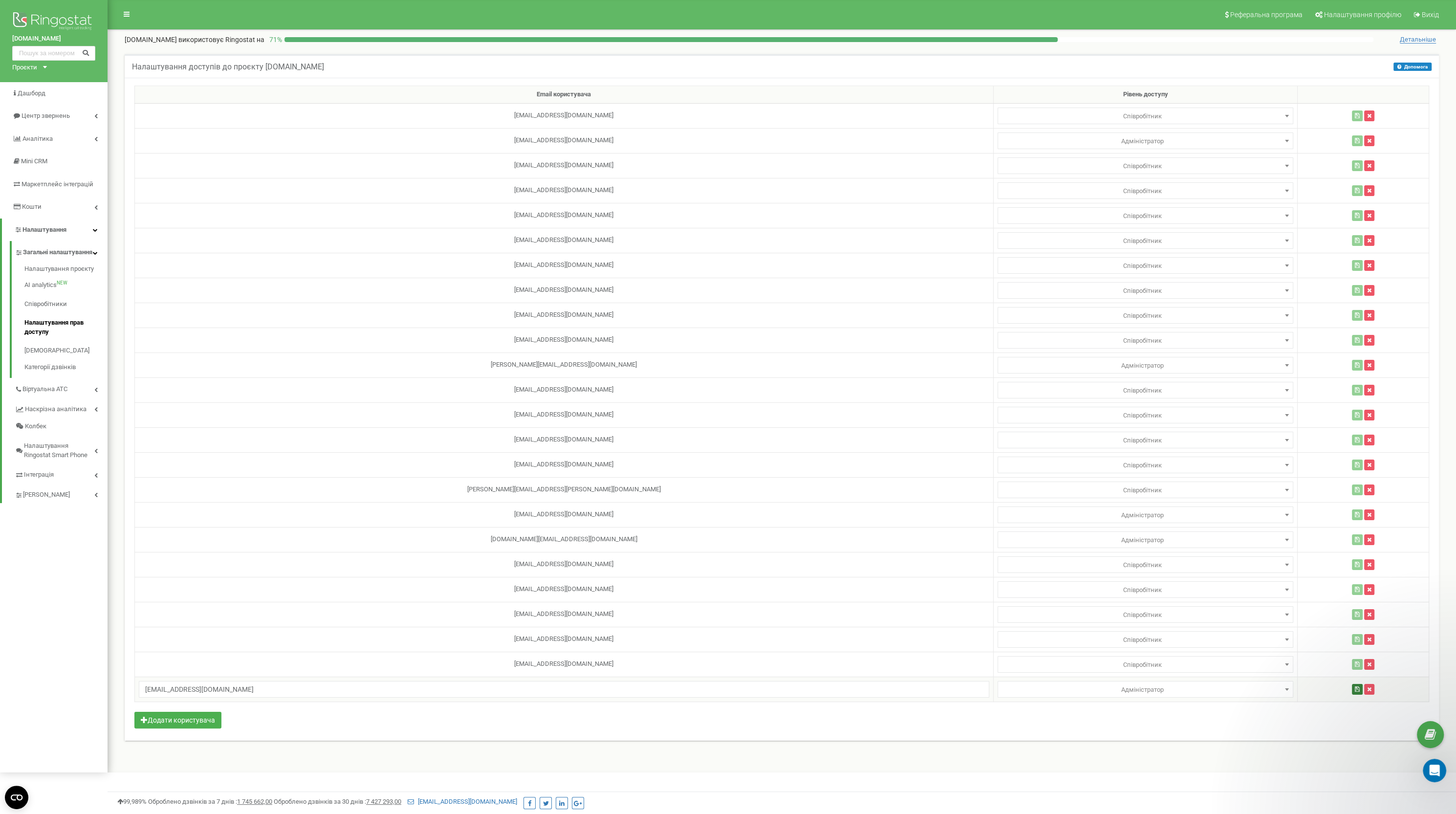
click at [1352, 688] on button "button" at bounding box center [1358, 690] width 11 height 11
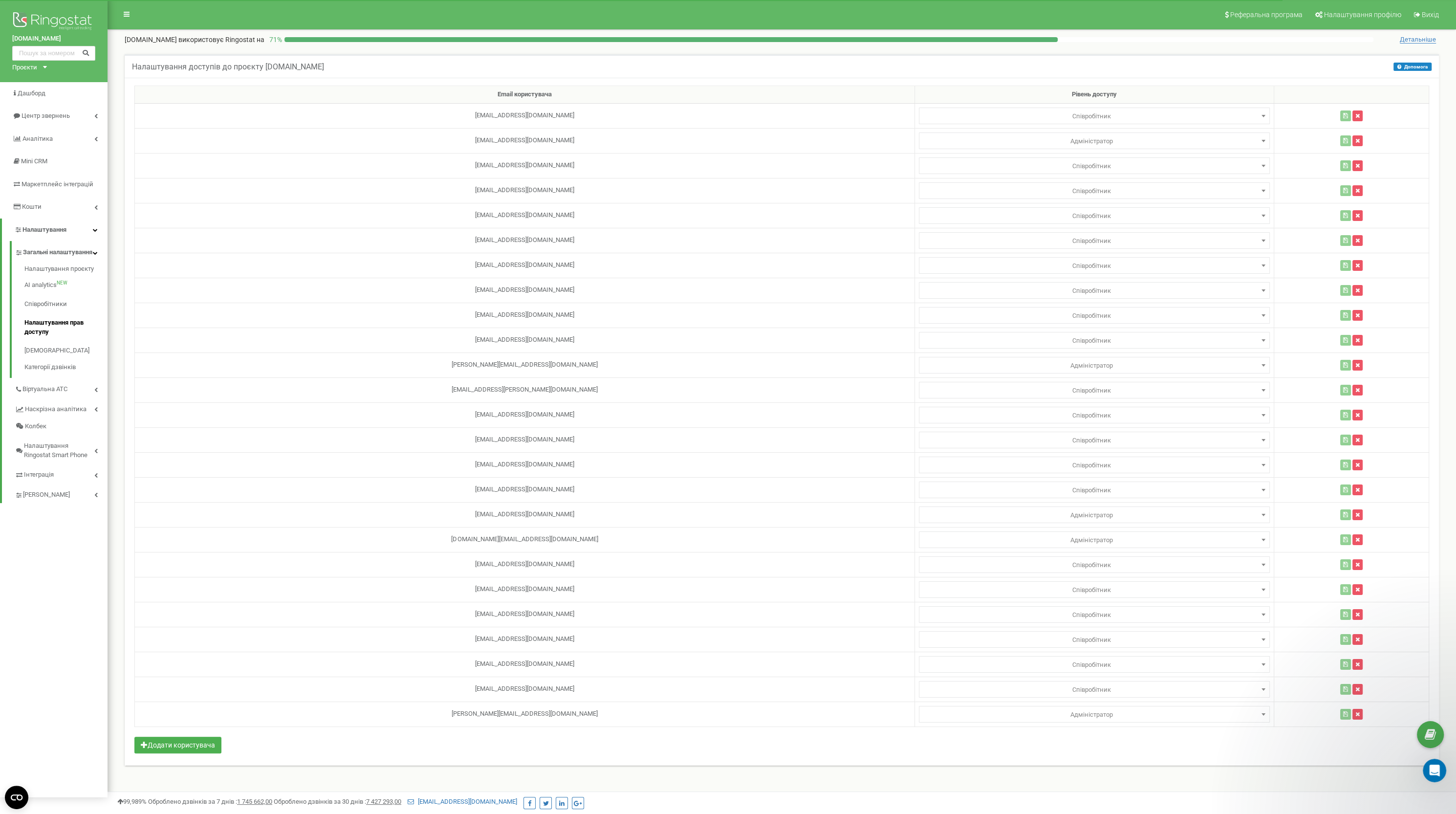
click at [572, 744] on div "Email користувача Рівень доступу [EMAIL_ADDRESS][DOMAIN_NAME] Адміністратор Ана…" at bounding box center [781, 421] width 1314 height 688
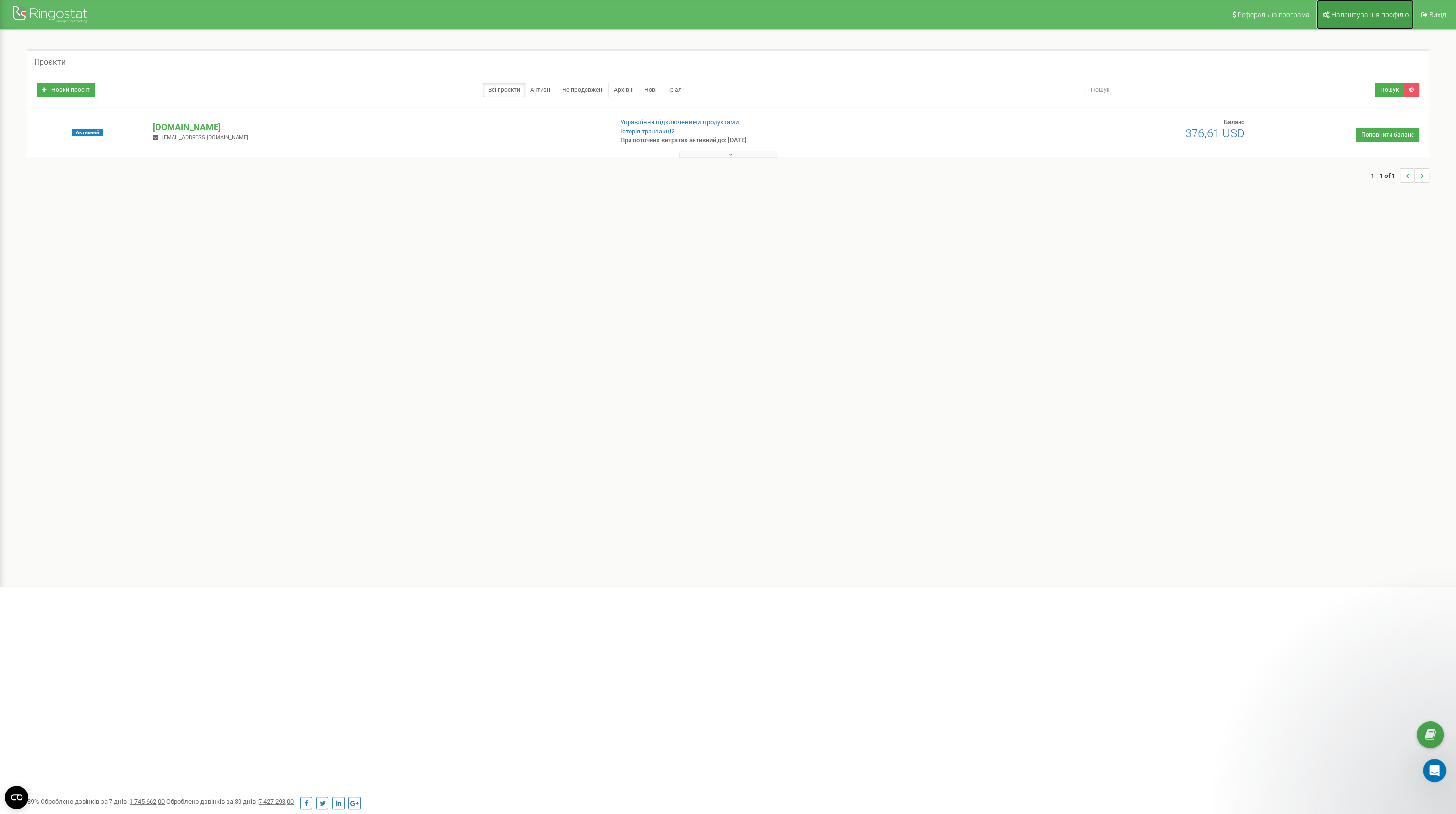
click at [1332, 12] on span "Налаштування профілю" at bounding box center [1370, 14] width 77 height 8
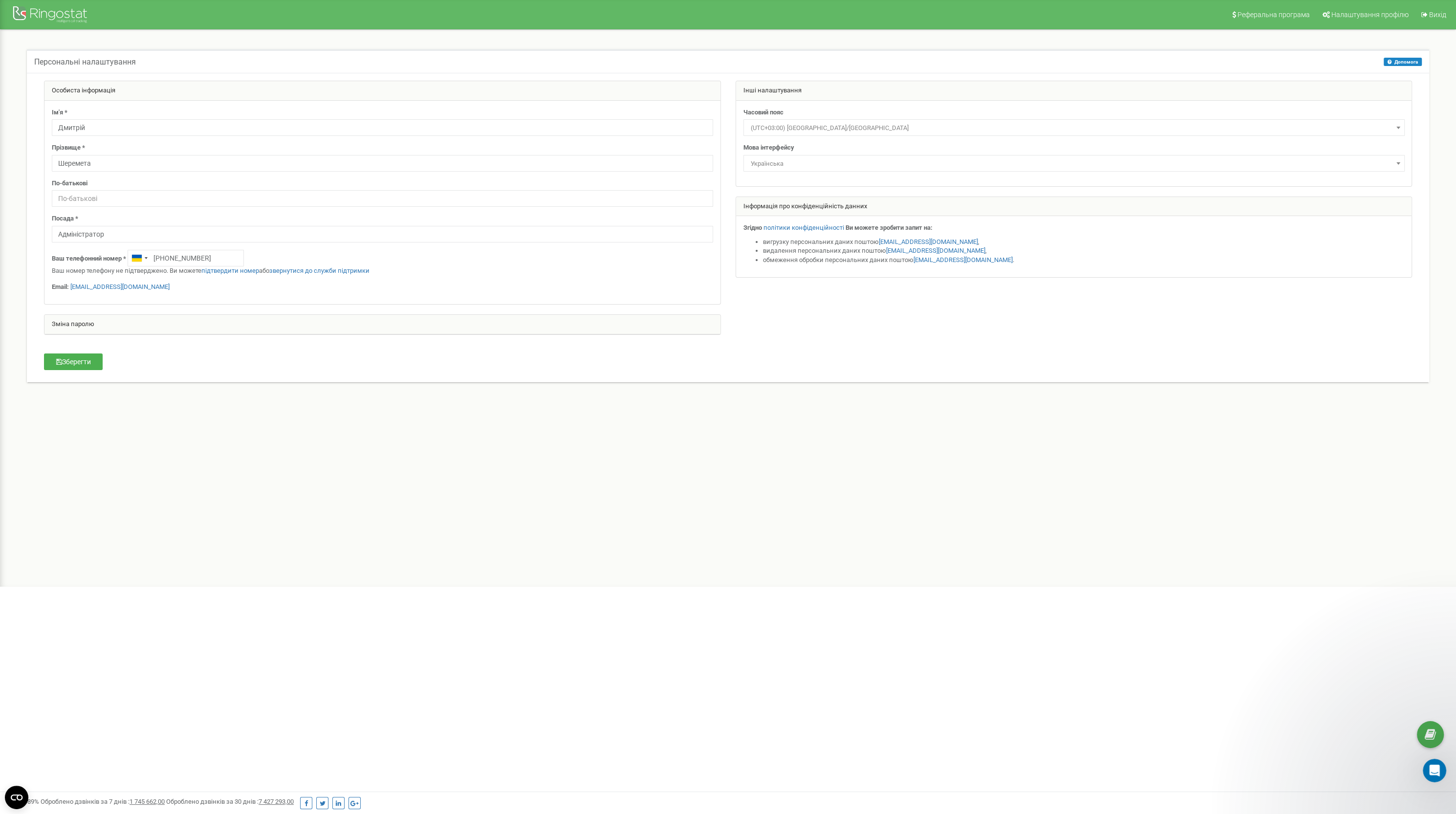
click at [255, 481] on div "Реферальна програма Налаштування профілю Вихід Персональні налаштування Допомог…" at bounding box center [728, 294] width 1456 height 587
click at [47, 21] on div at bounding box center [52, 16] width 78 height 23
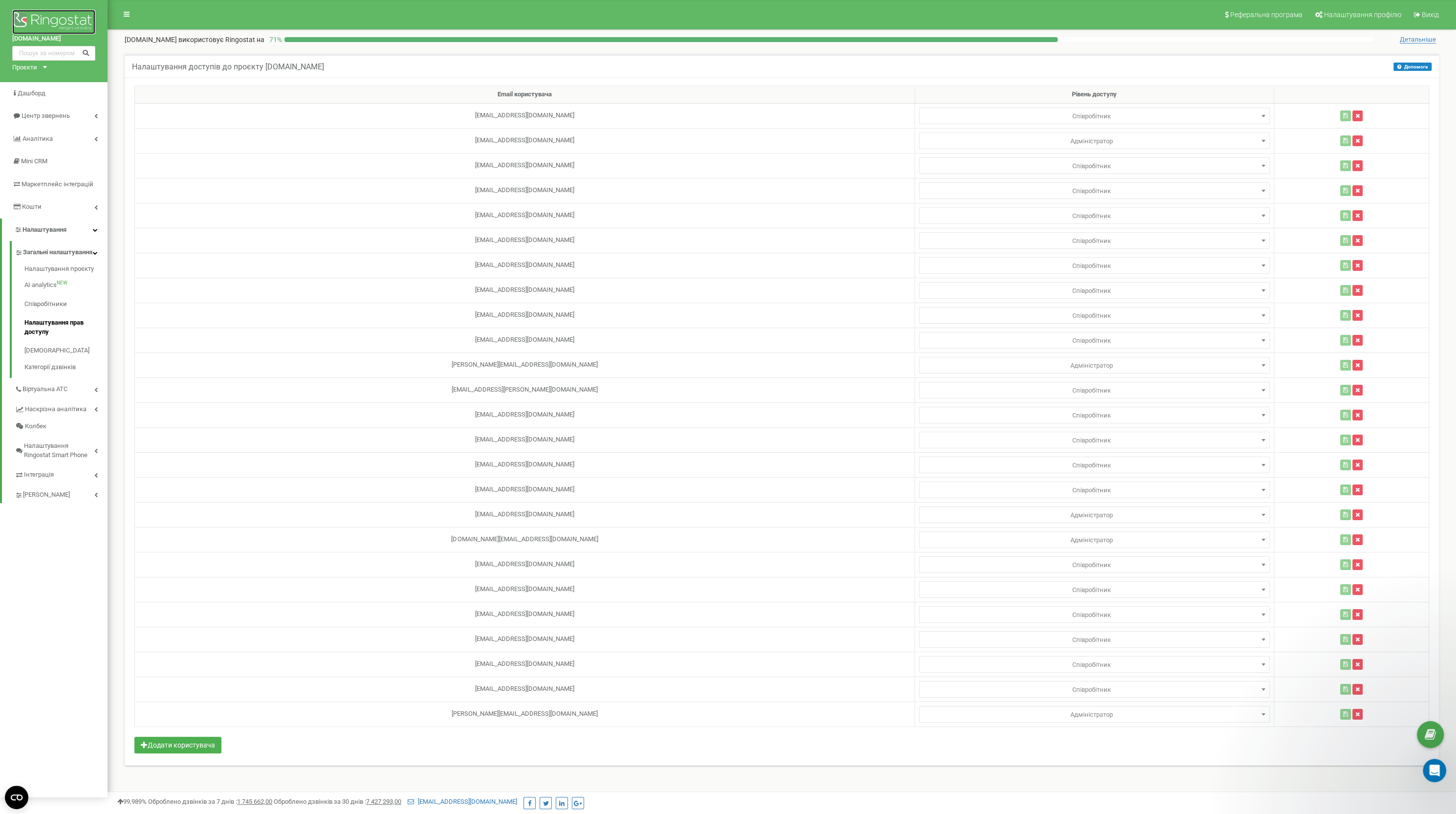
click at [82, 21] on img at bounding box center [54, 22] width 83 height 25
